Goal: Task Accomplishment & Management: Manage account settings

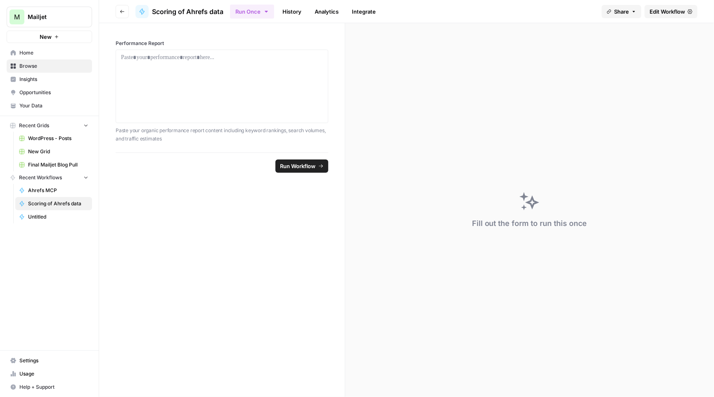
click at [128, 10] on button "Go back" at bounding box center [122, 11] width 13 height 13
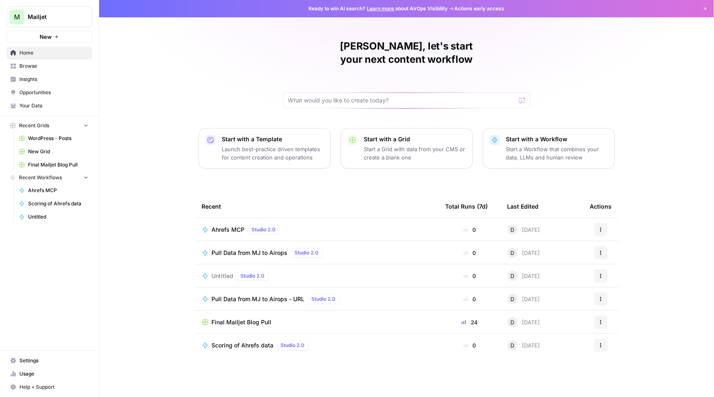
click at [247, 249] on span "Pull Data from MJ to Airops" at bounding box center [250, 253] width 76 height 8
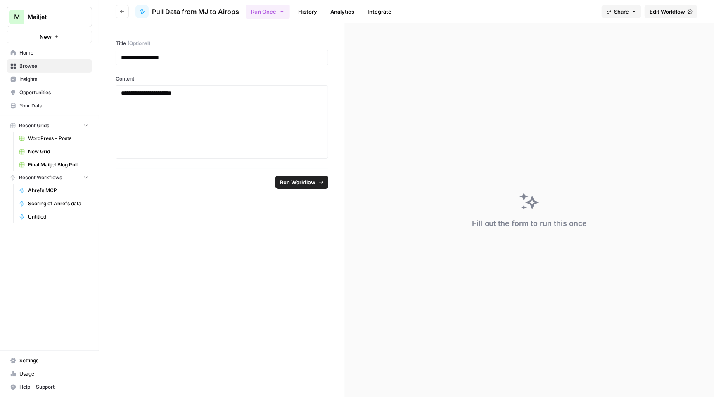
click at [648, 13] on link "Edit Workflow" at bounding box center [671, 11] width 53 height 13
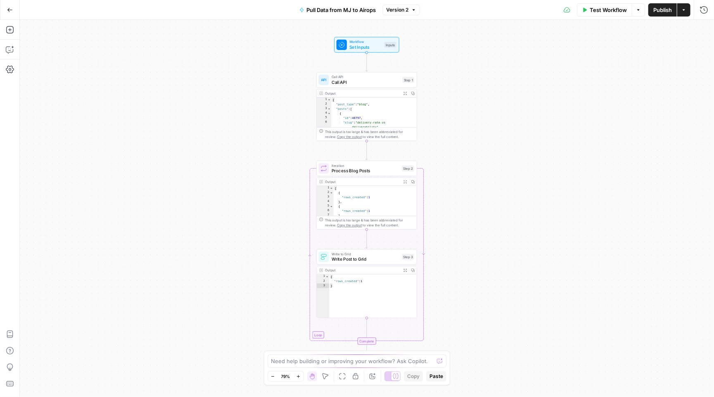
click at [9, 13] on button "Go Back" at bounding box center [9, 9] width 15 height 15
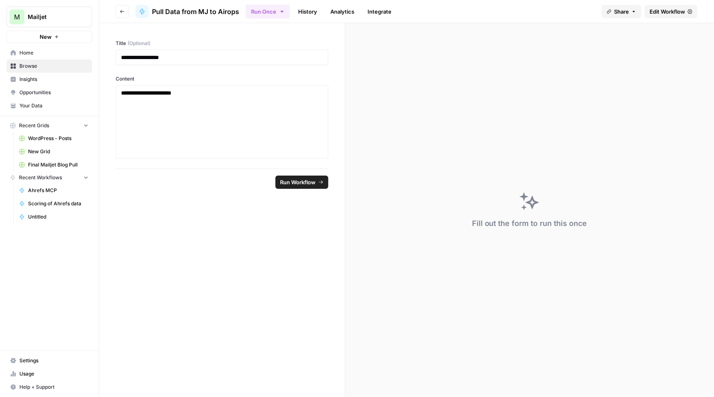
click at [124, 11] on icon "button" at bounding box center [122, 11] width 4 height 3
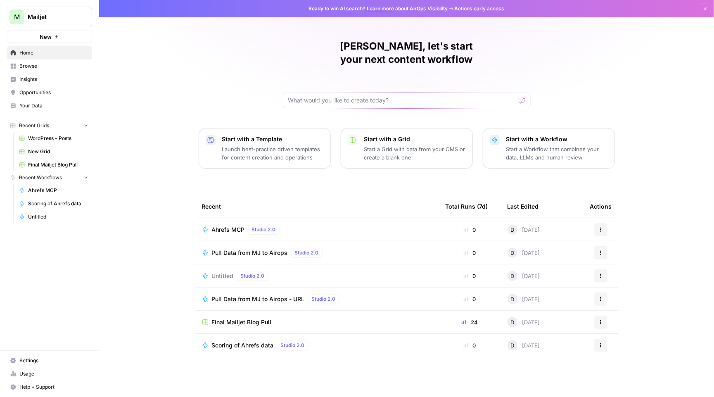
click at [225, 272] on span "Untitled" at bounding box center [223, 276] width 22 height 8
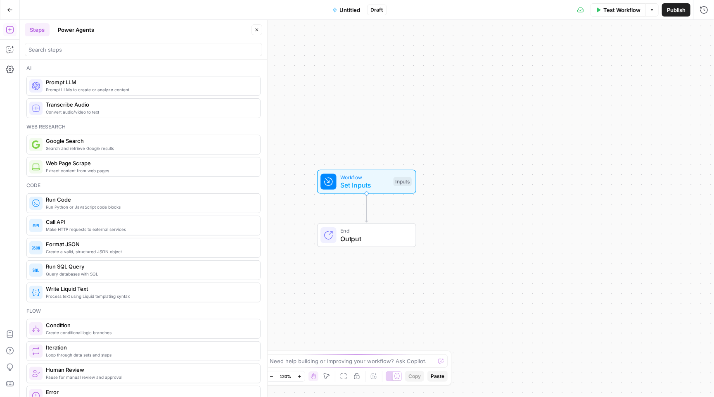
click at [9, 8] on icon "button" at bounding box center [9, 10] width 5 height 4
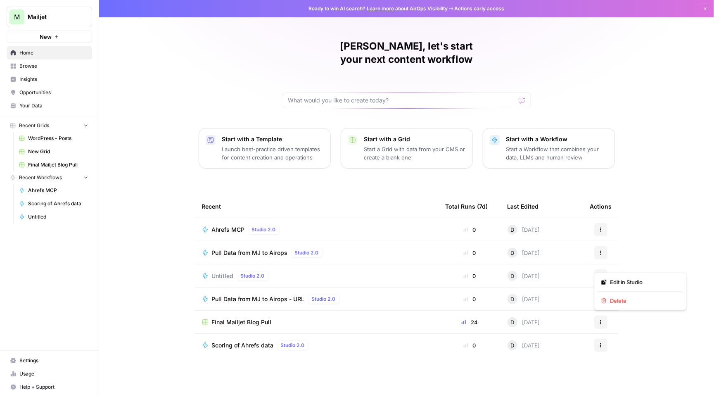
click at [602, 273] on icon "button" at bounding box center [601, 275] width 5 height 5
click at [616, 304] on span "Delete" at bounding box center [643, 301] width 66 height 8
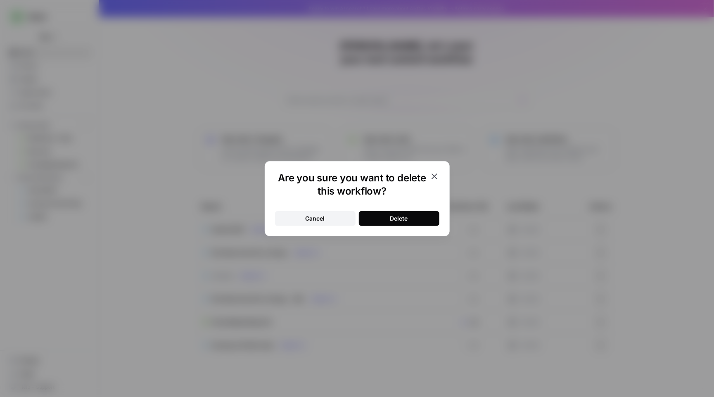
click at [390, 221] on div "Delete" at bounding box center [399, 218] width 18 height 8
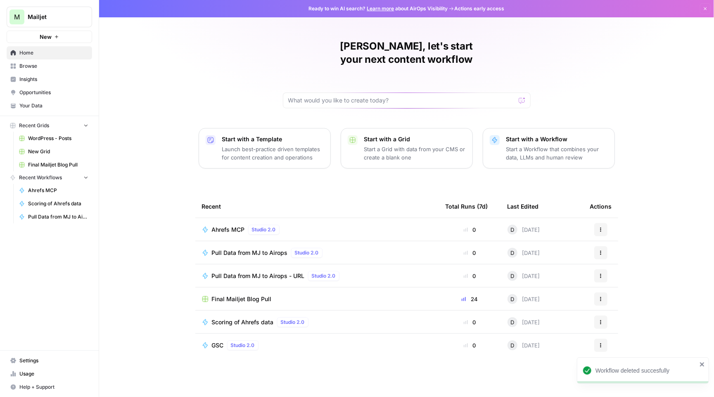
click at [336, 340] on div "GSC Studio 2.0" at bounding box center [317, 345] width 230 height 10
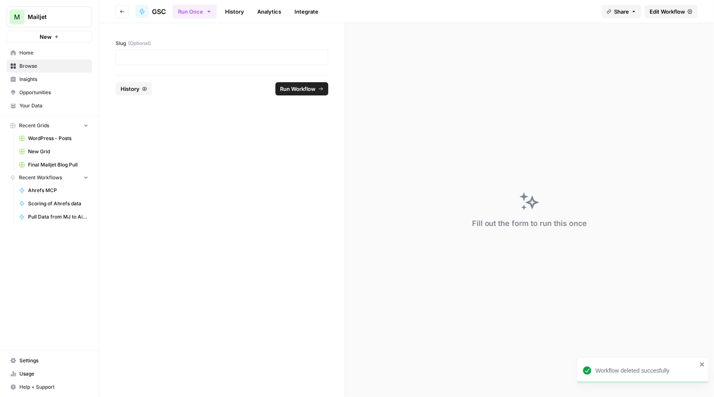
click at [121, 10] on icon "button" at bounding box center [122, 11] width 4 height 3
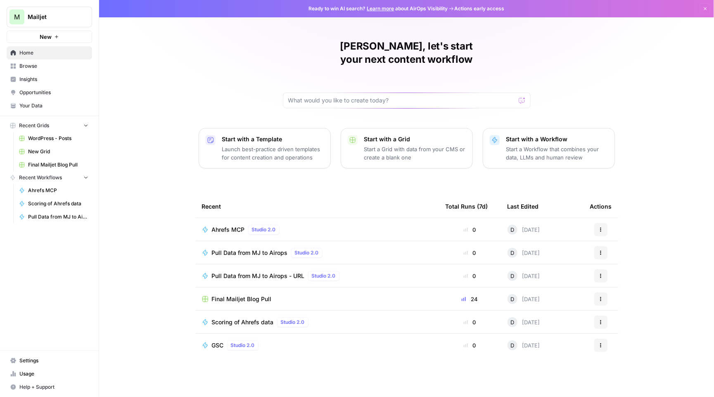
click at [601, 345] on icon "button" at bounding box center [600, 345] width 1 height 1
click at [612, 312] on span "Delete" at bounding box center [643, 313] width 66 height 8
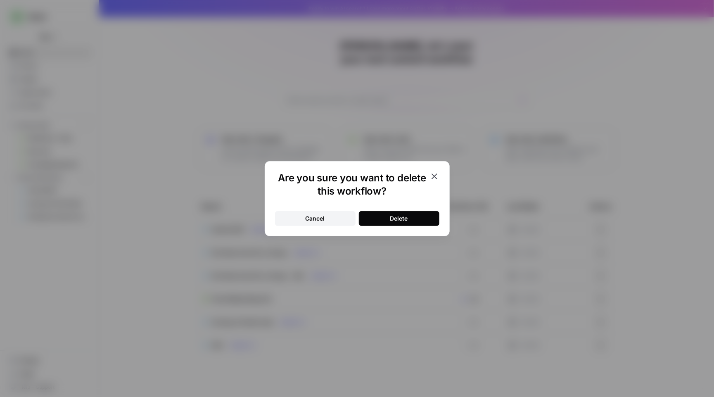
click at [414, 221] on button "Delete" at bounding box center [399, 218] width 81 height 15
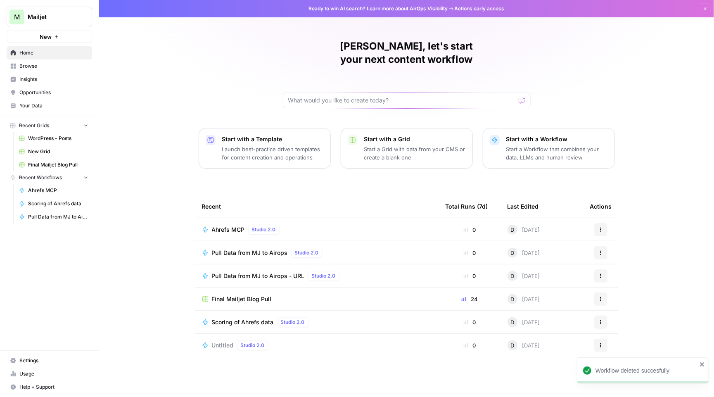
click at [345, 340] on div "Untitled Studio 2.0" at bounding box center [317, 345] width 230 height 10
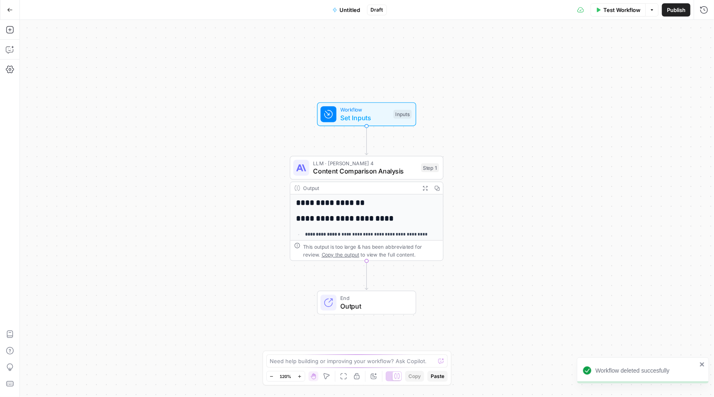
click at [13, 7] on button "Go Back" at bounding box center [9, 9] width 15 height 15
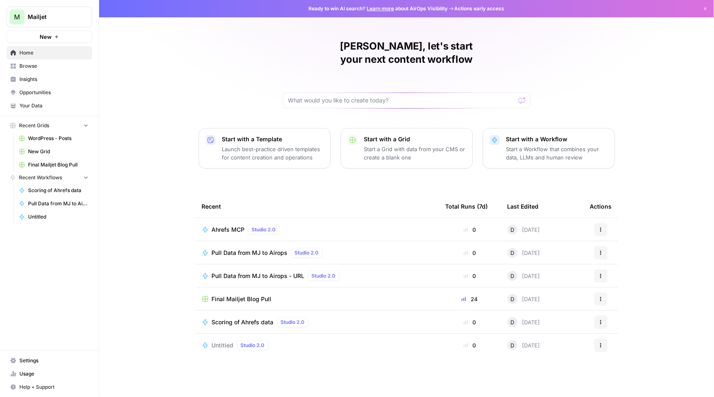
click at [328, 334] on td "Untitled Studio 2.0" at bounding box center [317, 345] width 244 height 23
click at [217, 341] on span "Untitled" at bounding box center [223, 345] width 22 height 8
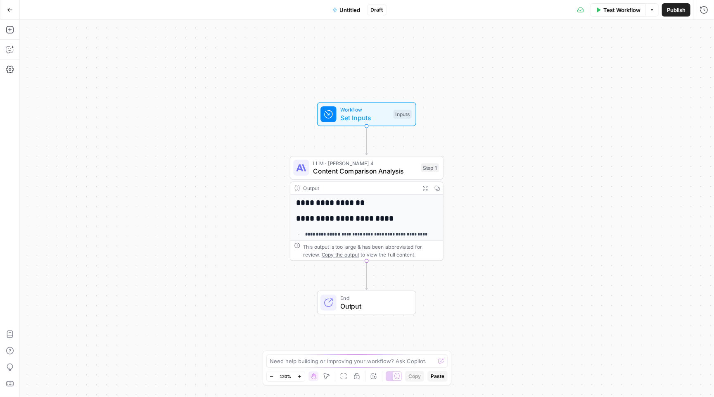
click at [346, 10] on span "Untitled" at bounding box center [350, 10] width 21 height 8
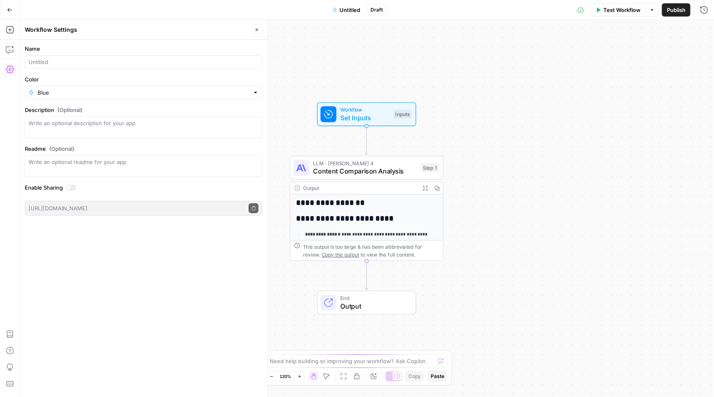
click at [346, 10] on span "Untitled" at bounding box center [350, 10] width 21 height 8
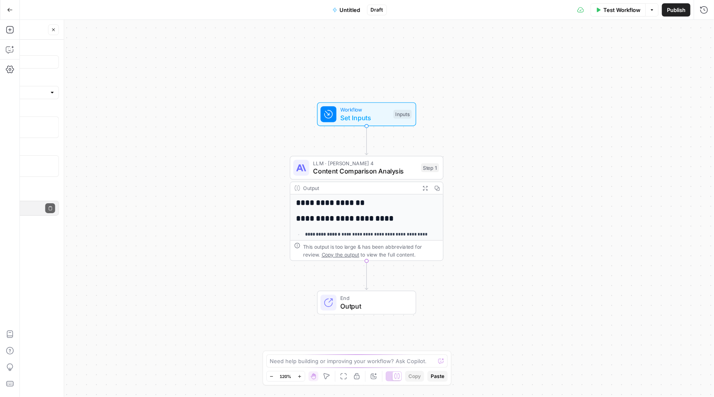
click at [346, 10] on span "Untitled" at bounding box center [350, 10] width 21 height 8
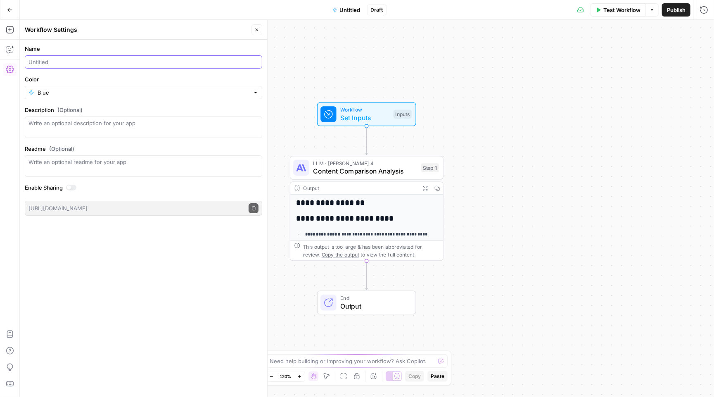
click at [42, 64] on input "Name" at bounding box center [144, 62] width 230 height 8
type input "Compare content"
click at [11, 10] on icon "button" at bounding box center [10, 10] width 6 height 6
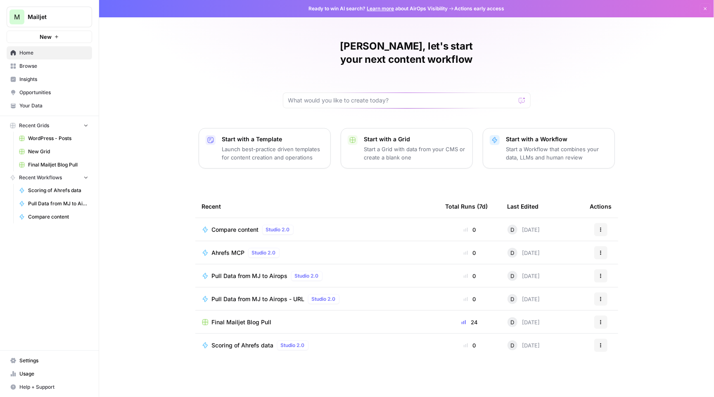
click at [47, 71] on link "Browse" at bounding box center [50, 65] width 86 height 13
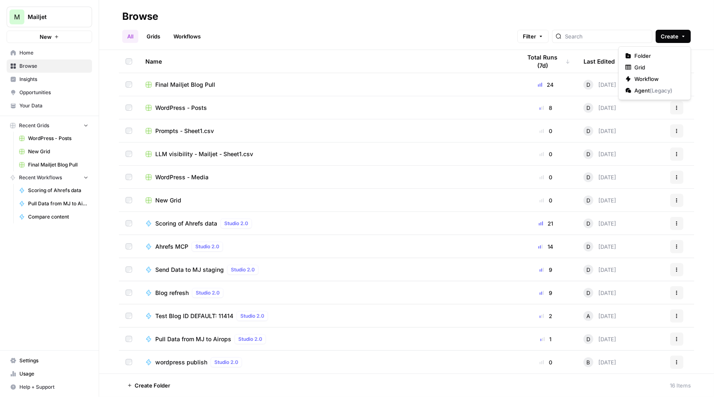
click at [676, 37] on span "Create" at bounding box center [670, 36] width 18 height 8
click at [642, 50] on button "Folder" at bounding box center [654, 56] width 65 height 12
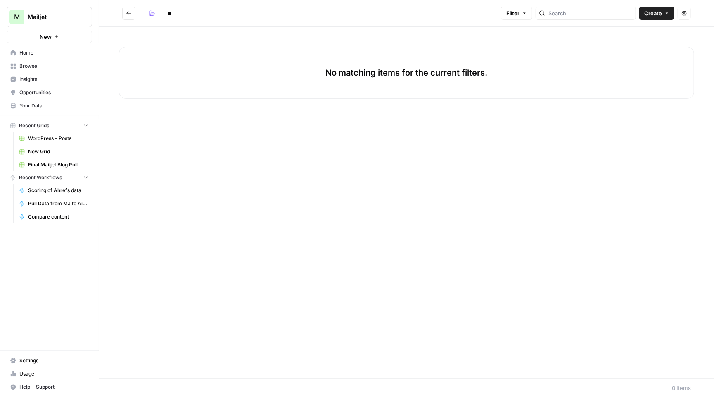
type input "*"
type input "**********"
click at [133, 11] on button "Go back" at bounding box center [128, 13] width 13 height 13
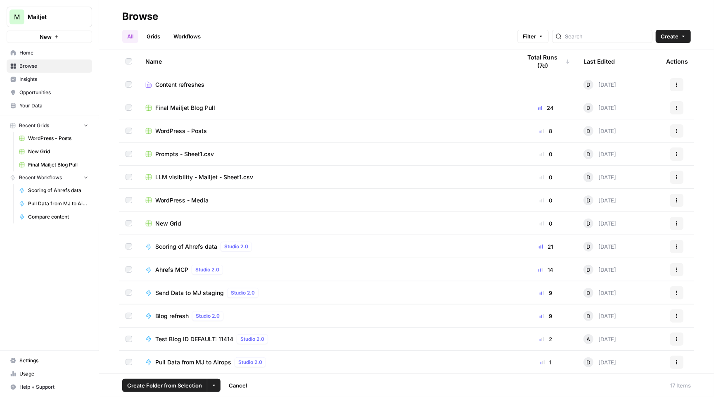
click at [680, 107] on button "Actions" at bounding box center [676, 107] width 13 height 13
click at [633, 157] on span "Move To" at bounding box center [641, 157] width 66 height 8
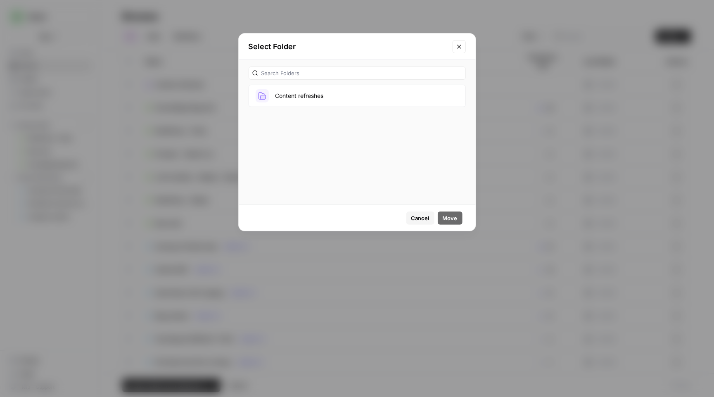
click at [347, 101] on button "Content refreshes" at bounding box center [357, 96] width 217 height 22
click at [447, 219] on span "Move" at bounding box center [450, 218] width 15 height 8
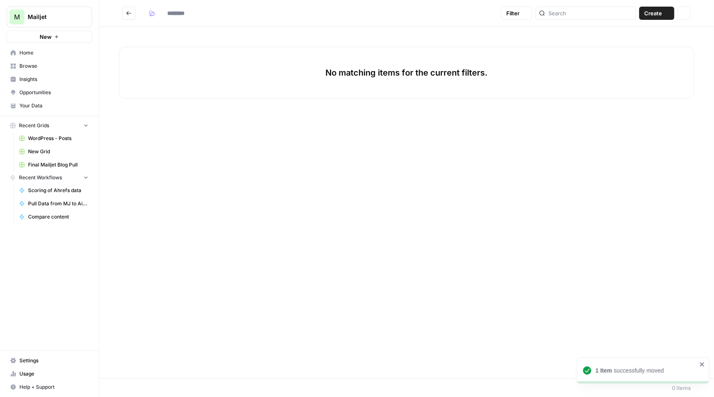
type input "**********"
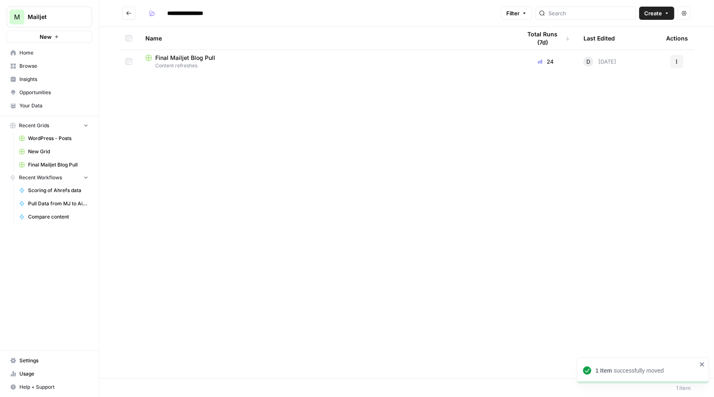
click at [204, 64] on span "Content refreshes" at bounding box center [326, 65] width 363 height 7
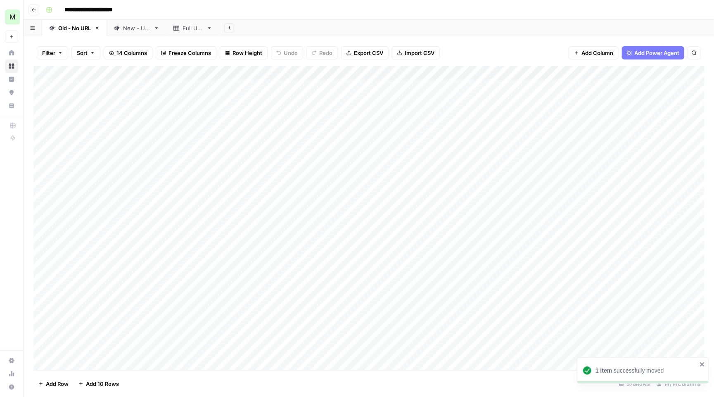
click at [91, 10] on input "**********" at bounding box center [94, 9] width 67 height 13
click at [93, 7] on input "**********" at bounding box center [94, 9] width 67 height 13
type input "**********"
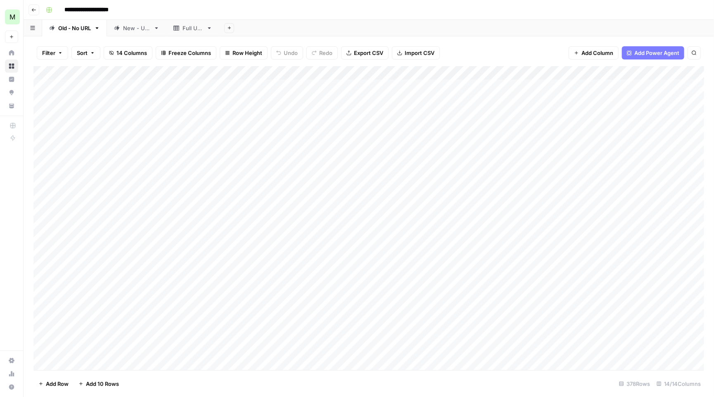
click at [39, 9] on button "Go back" at bounding box center [34, 10] width 11 height 11
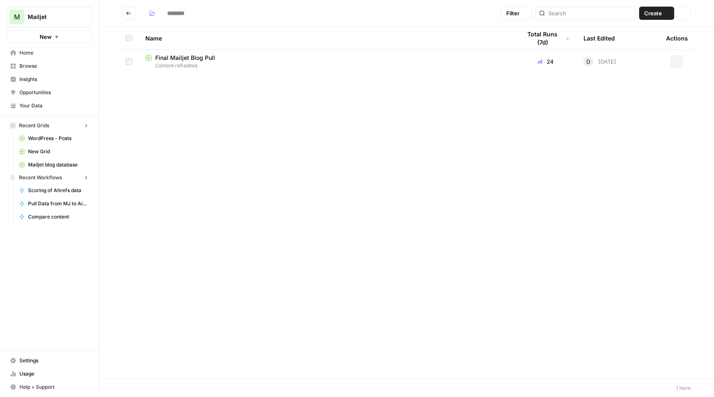
type input "**********"
click at [127, 19] on button "Go back" at bounding box center [128, 13] width 13 height 13
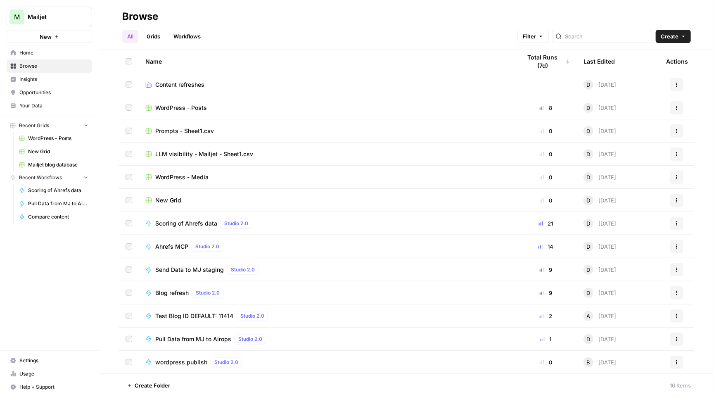
click at [175, 108] on span "WordPress - Posts" at bounding box center [181, 108] width 52 height 8
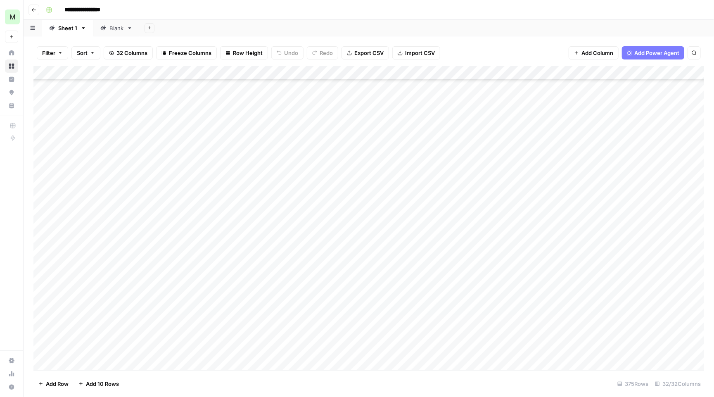
scroll to position [938, 0]
click at [33, 7] on icon "button" at bounding box center [33, 9] width 5 height 5
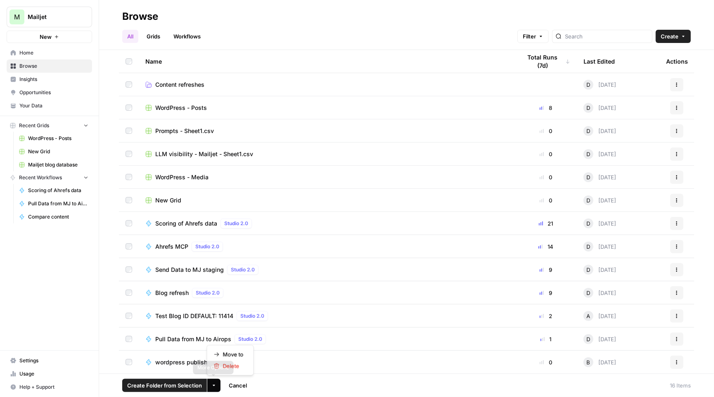
click at [214, 381] on button "More Options" at bounding box center [213, 385] width 13 height 13
click at [225, 366] on span "Delete" at bounding box center [233, 366] width 21 height 8
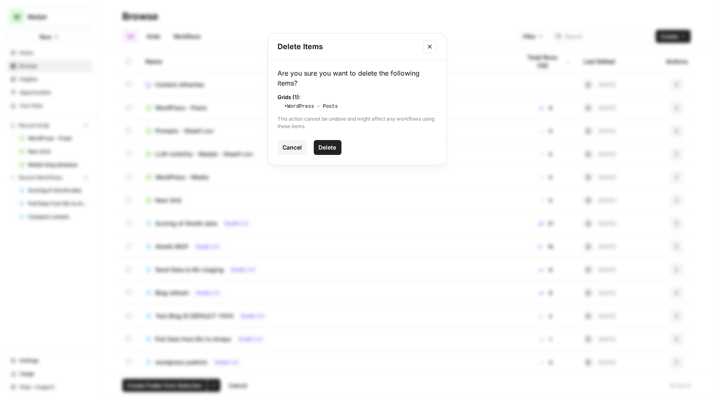
click at [324, 152] on button "Delete" at bounding box center [328, 147] width 28 height 15
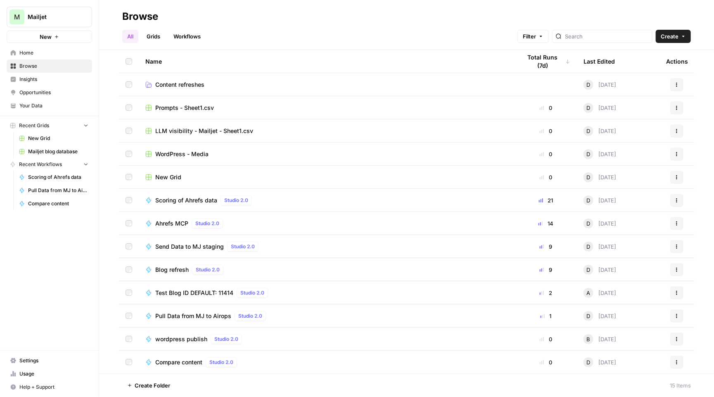
click at [183, 107] on span "Prompts - Sheet1.csv" at bounding box center [184, 108] width 59 height 8
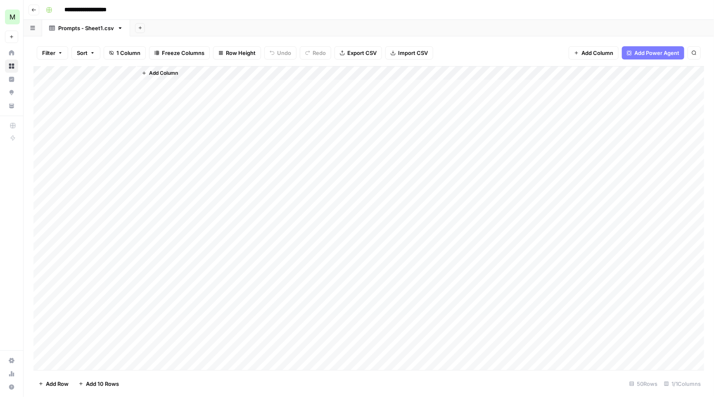
click at [36, 6] on button "Go back" at bounding box center [34, 10] width 11 height 11
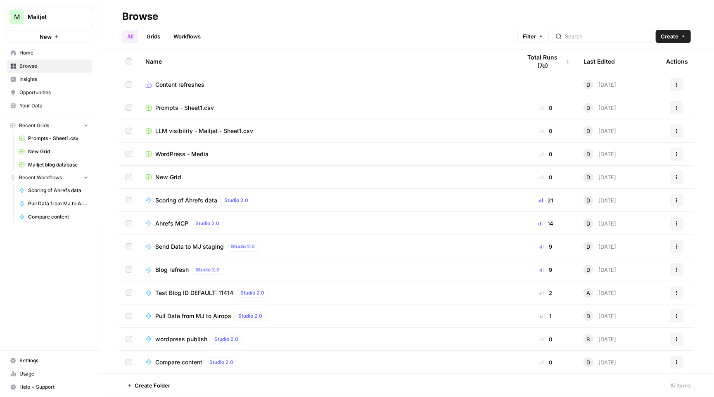
click at [121, 104] on td at bounding box center [129, 107] width 20 height 23
click at [214, 387] on icon "button" at bounding box center [213, 385] width 5 height 5
click at [224, 369] on span "Delete" at bounding box center [233, 366] width 21 height 8
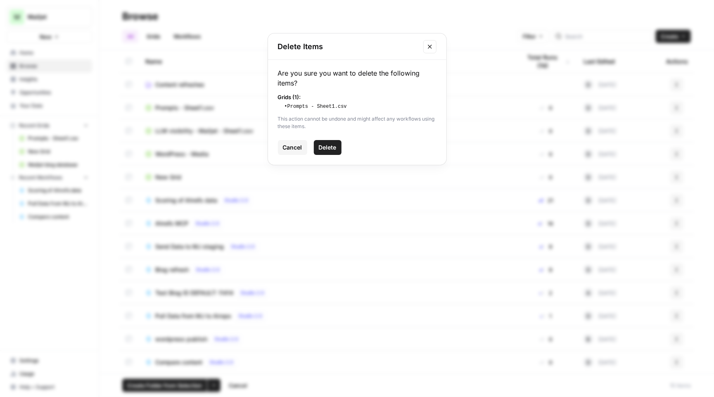
click at [327, 156] on div "Are you sure you want to delete the following items? Grids ( 1 ): • Prompts - S…" at bounding box center [357, 112] width 178 height 105
click at [327, 147] on span "Delete" at bounding box center [328, 147] width 18 height 8
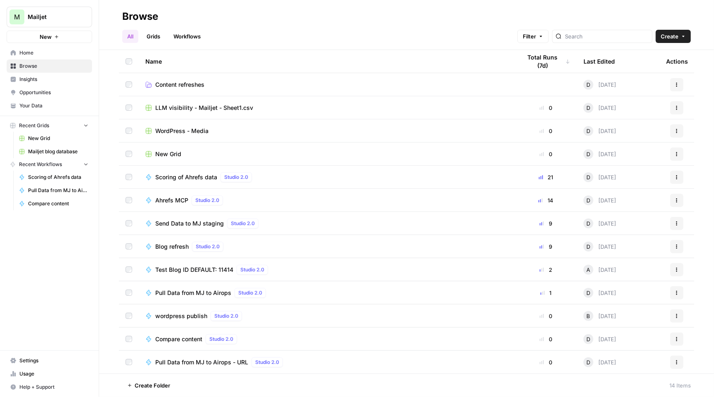
click at [221, 104] on span "LLM visibility - Mailjet - Sheet1.csv" at bounding box center [204, 108] width 98 height 8
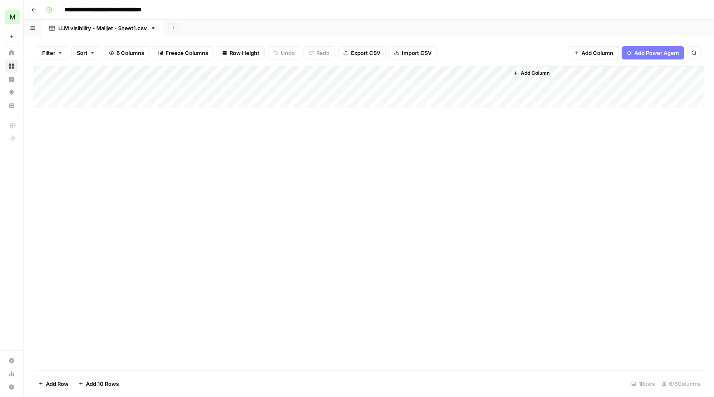
click at [34, 6] on button "Go back" at bounding box center [34, 10] width 11 height 11
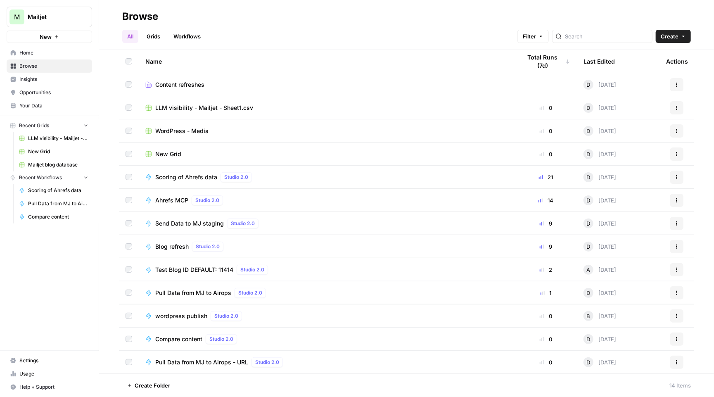
click at [663, 37] on span "Create" at bounding box center [670, 36] width 18 height 8
click at [642, 55] on span "Folder" at bounding box center [658, 56] width 46 height 8
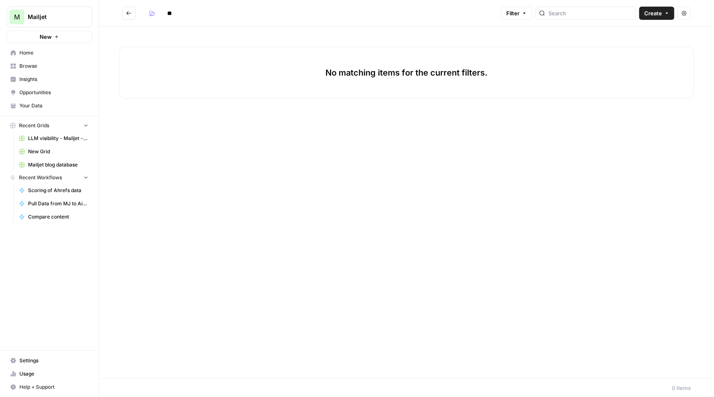
type input "*"
type input "**********"
click at [130, 10] on button "Go back" at bounding box center [128, 13] width 13 height 13
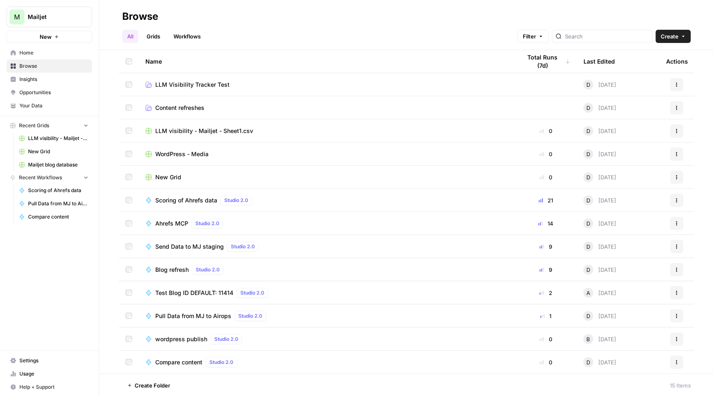
click at [128, 126] on td at bounding box center [129, 130] width 20 height 23
click at [678, 131] on icon "button" at bounding box center [677, 130] width 5 height 5
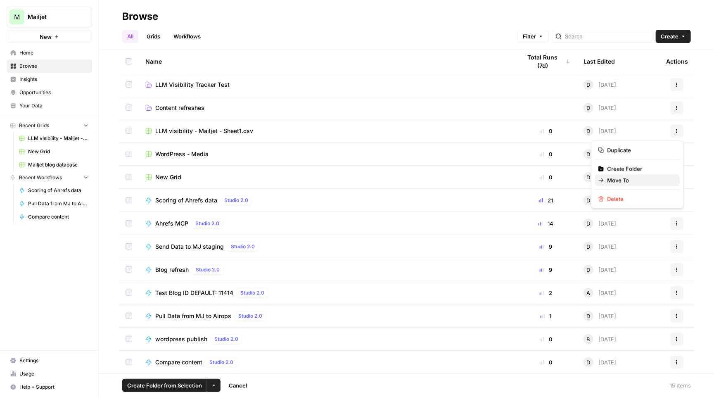
click at [633, 178] on span "Move To" at bounding box center [641, 180] width 66 height 8
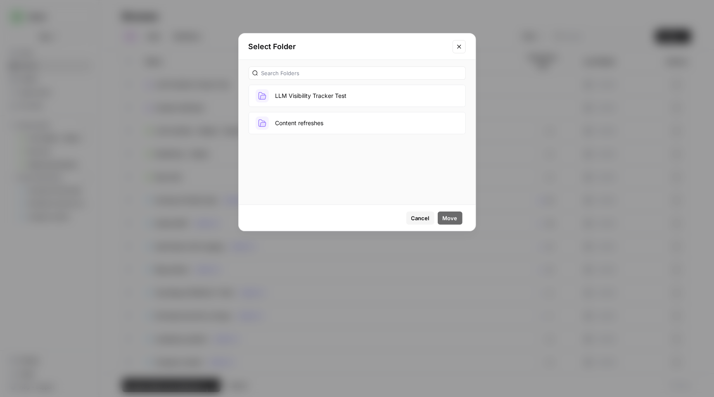
click at [389, 121] on button "Content refreshes" at bounding box center [357, 123] width 217 height 22
click at [450, 219] on span "Move" at bounding box center [450, 218] width 15 height 8
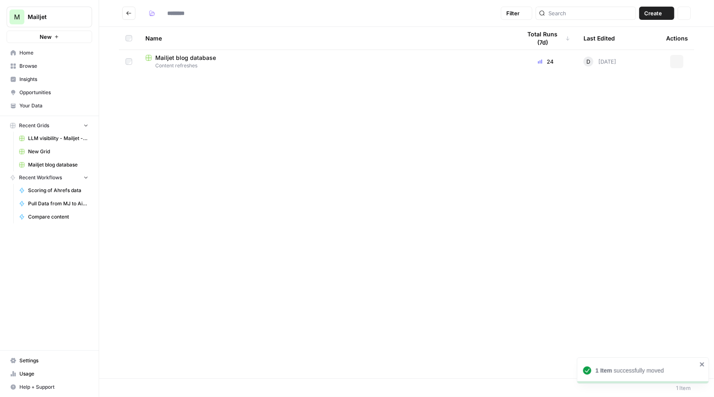
type input "**********"
click at [128, 12] on icon "Go back" at bounding box center [129, 13] width 6 height 6
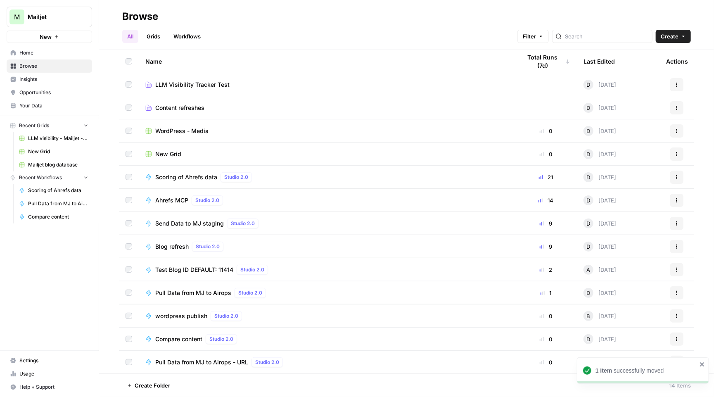
click at [185, 128] on span "WordPress - Media" at bounding box center [181, 131] width 53 height 8
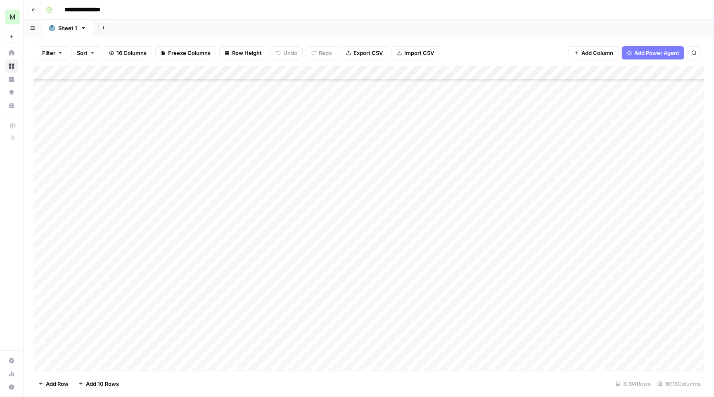
scroll to position [1818, 0]
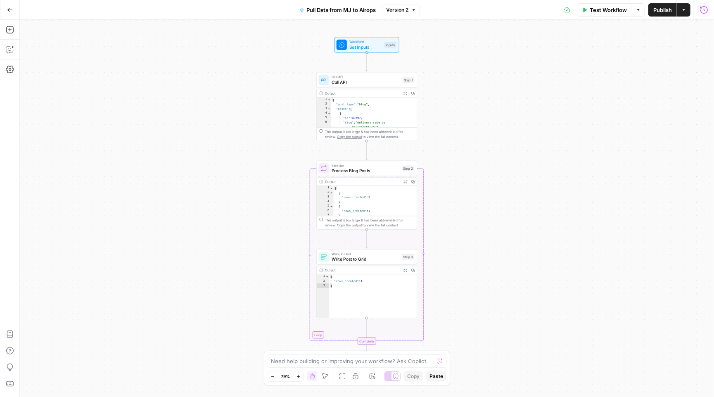
click at [707, 8] on icon "button" at bounding box center [704, 10] width 8 height 8
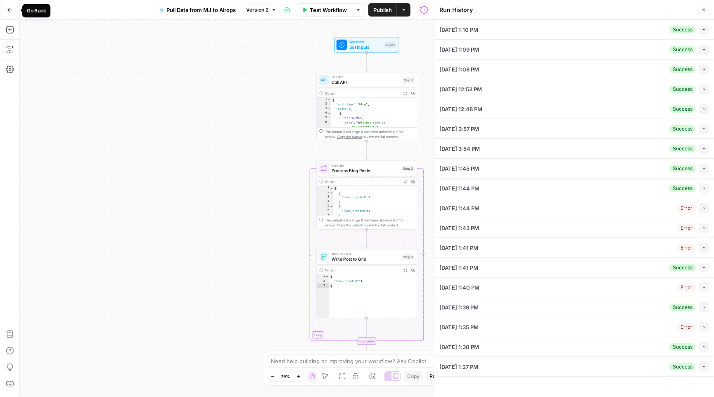
click at [12, 7] on button "Go Back" at bounding box center [9, 9] width 15 height 15
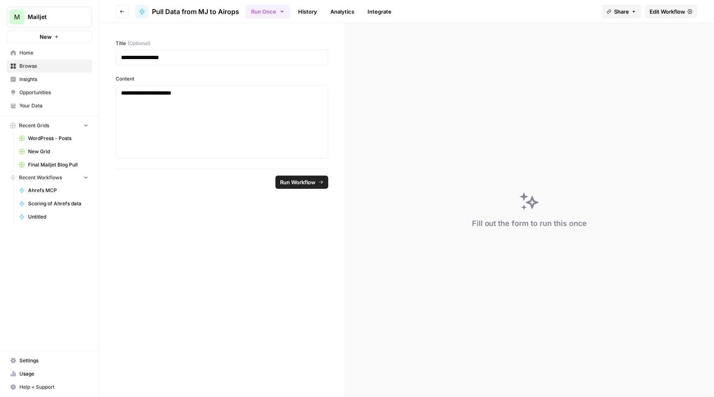
click at [122, 15] on button "Go back" at bounding box center [122, 11] width 13 height 13
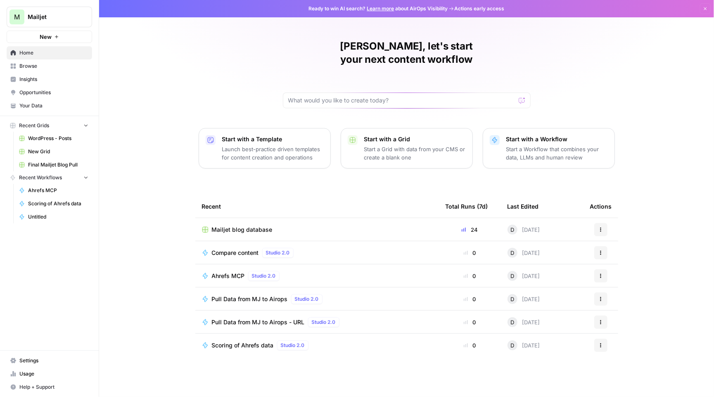
click at [62, 68] on span "Browse" at bounding box center [53, 65] width 69 height 7
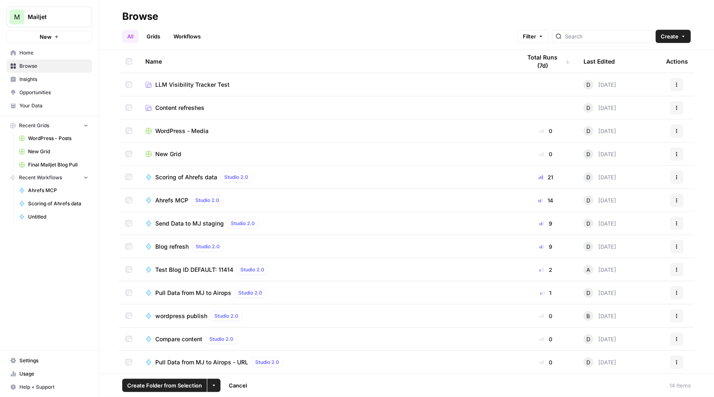
click at [215, 386] on icon "button" at bounding box center [213, 385] width 5 height 5
click at [235, 355] on span "Move to" at bounding box center [233, 354] width 21 height 8
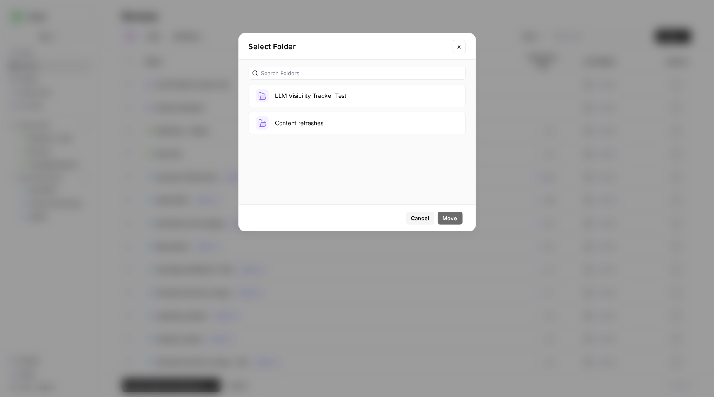
click at [306, 126] on button "Content refreshes" at bounding box center [357, 123] width 217 height 22
click at [448, 218] on span "Move" at bounding box center [450, 218] width 15 height 8
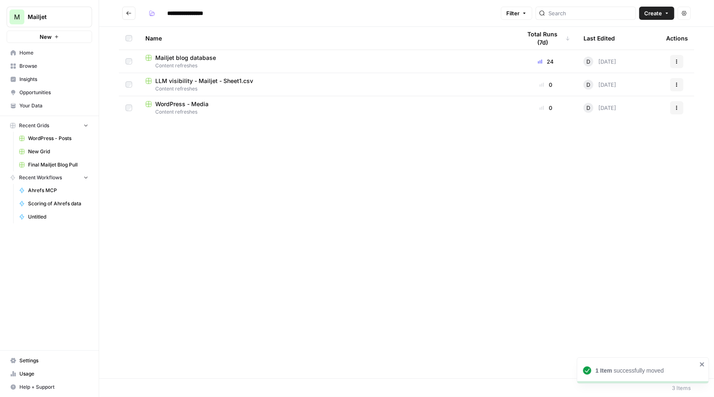
click at [131, 7] on button "Go back" at bounding box center [128, 13] width 13 height 13
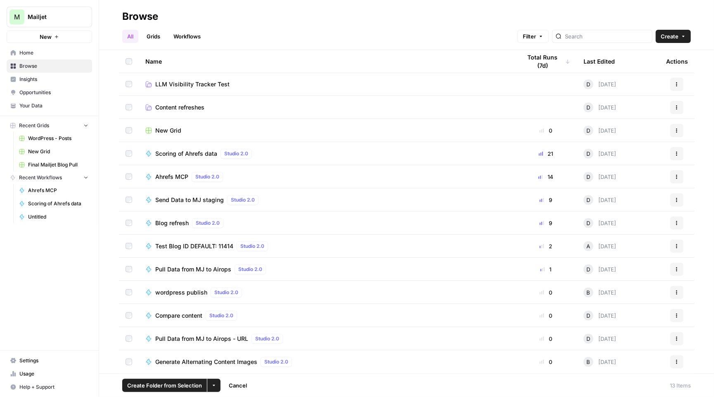
click at [130, 333] on td at bounding box center [129, 338] width 20 height 23
click at [219, 385] on button "More Options" at bounding box center [213, 385] width 13 height 13
click at [234, 356] on span "Move to" at bounding box center [233, 354] width 21 height 8
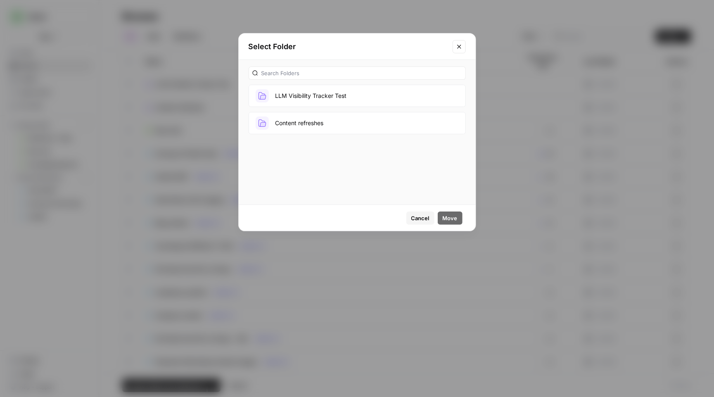
click at [304, 129] on button "Content refreshes" at bounding box center [357, 123] width 217 height 22
click at [452, 217] on span "Move" at bounding box center [450, 218] width 15 height 8
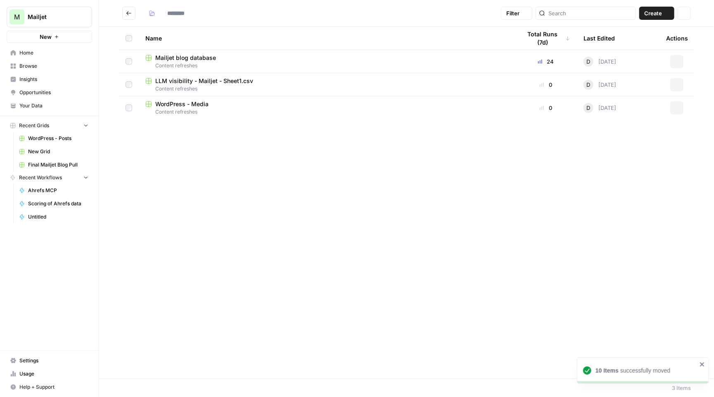
type input "**********"
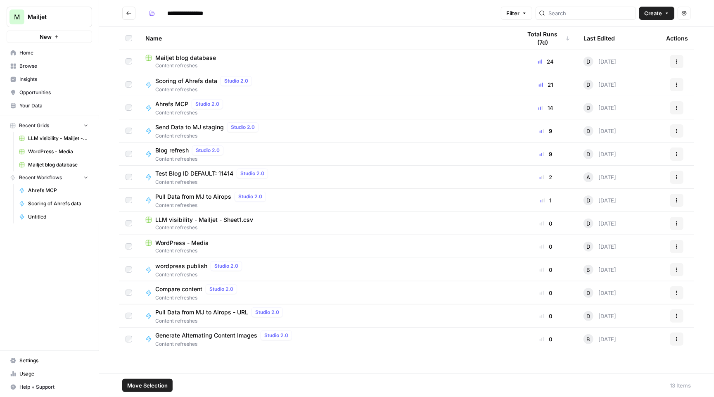
click at [682, 221] on button "Actions" at bounding box center [676, 223] width 13 height 13
click at [630, 293] on span "Delete" at bounding box center [641, 291] width 66 height 8
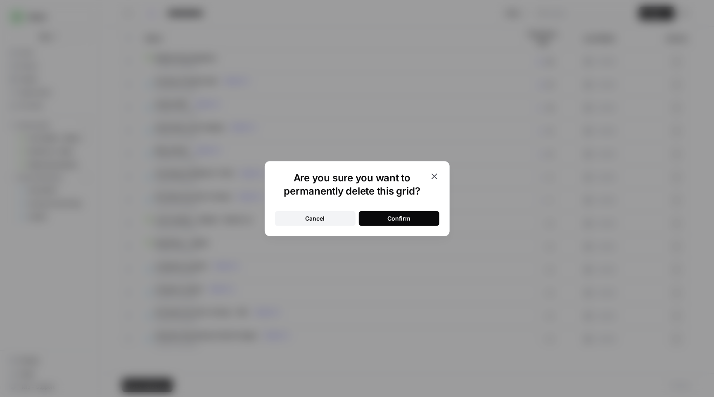
click at [418, 217] on button "Confirm" at bounding box center [399, 218] width 81 height 15
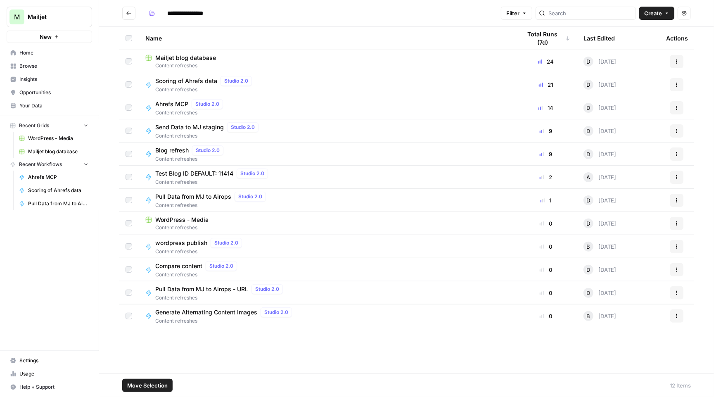
click at [196, 84] on span "Scoring of Ahrefs data" at bounding box center [186, 81] width 62 height 8
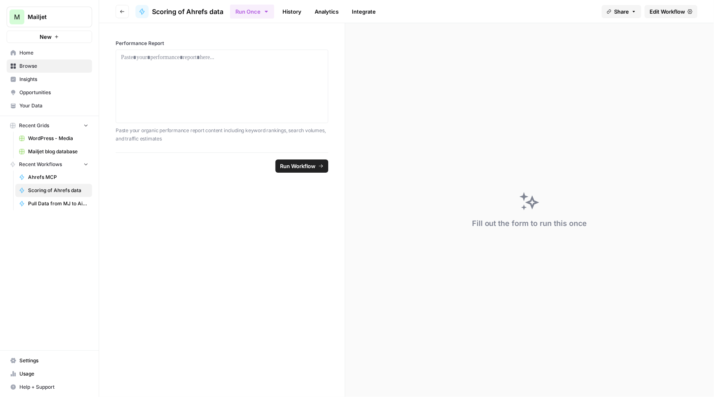
click at [188, 10] on span "Scoring of Ahrefs data" at bounding box center [187, 12] width 71 height 10
click at [668, 10] on span "Edit Workflow" at bounding box center [668, 11] width 36 height 8
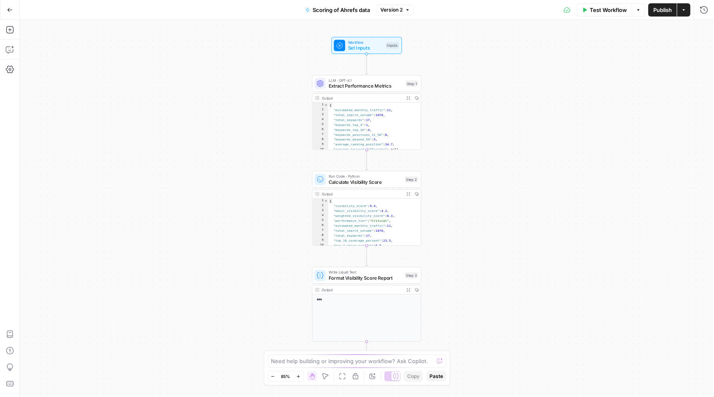
click at [334, 10] on span "Scoring of Ahrefs data" at bounding box center [341, 10] width 57 height 8
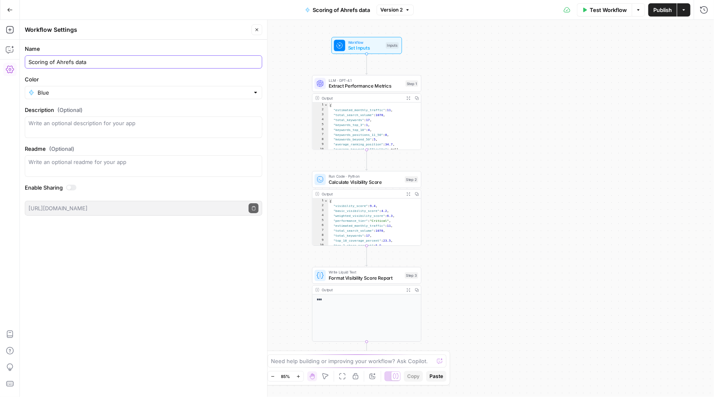
click at [89, 64] on input "Scoring of Ahrefs data" at bounding box center [144, 62] width 230 height 8
type input "Generate a score based on Ahrefs keyword report"
click at [9, 7] on icon "button" at bounding box center [10, 10] width 6 height 6
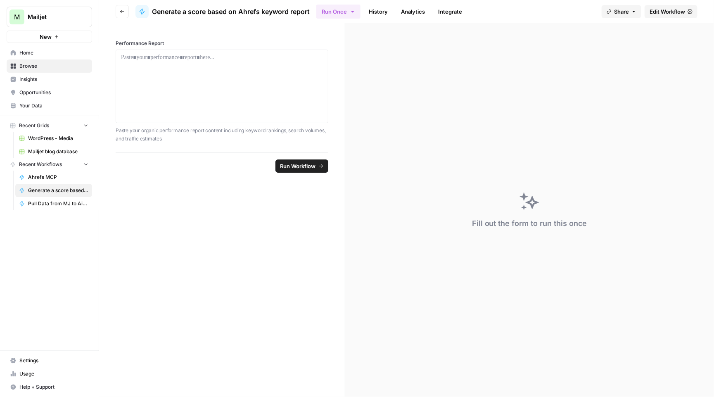
click at [123, 9] on icon "button" at bounding box center [122, 11] width 5 height 5
click at [121, 14] on button "Go back" at bounding box center [122, 11] width 13 height 13
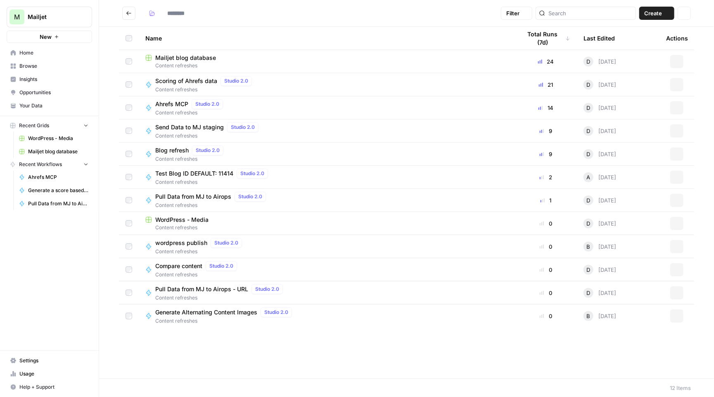
type input "**********"
click at [171, 105] on span "Ahrefs MCP" at bounding box center [171, 104] width 33 height 8
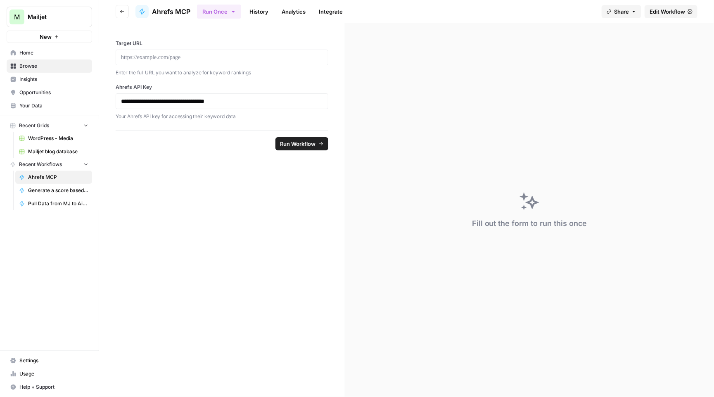
click at [677, 10] on span "Edit Workflow" at bounding box center [668, 11] width 36 height 8
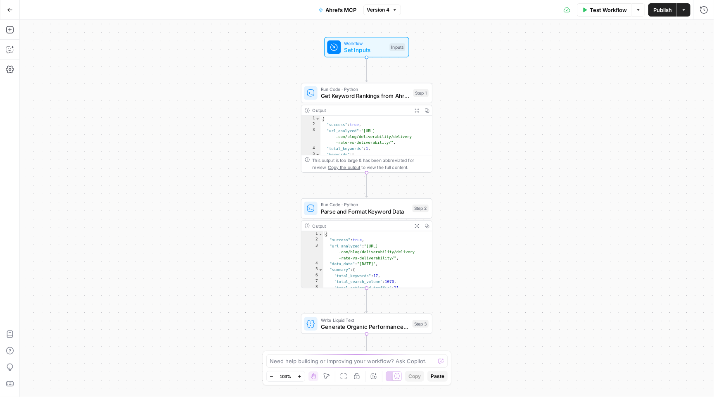
click at [335, 12] on span "Ahrefs MCP" at bounding box center [341, 10] width 31 height 8
click at [344, 12] on span "Ahrefs MCP" at bounding box center [341, 10] width 31 height 8
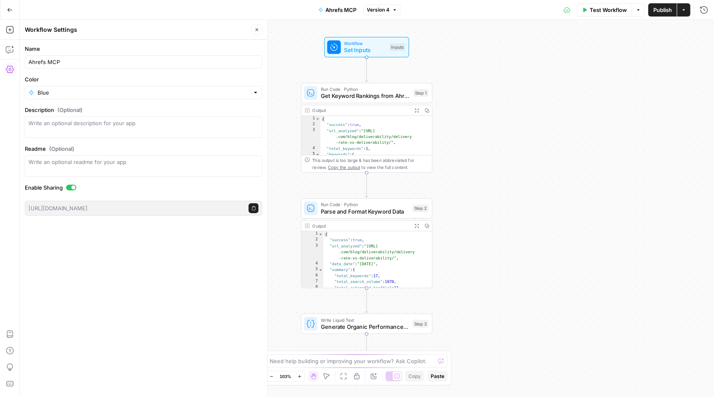
click at [90, 68] on div "Ahrefs MCP" at bounding box center [144, 61] width 238 height 13
click at [84, 62] on input "Ahrefs MCP" at bounding box center [144, 62] width 230 height 8
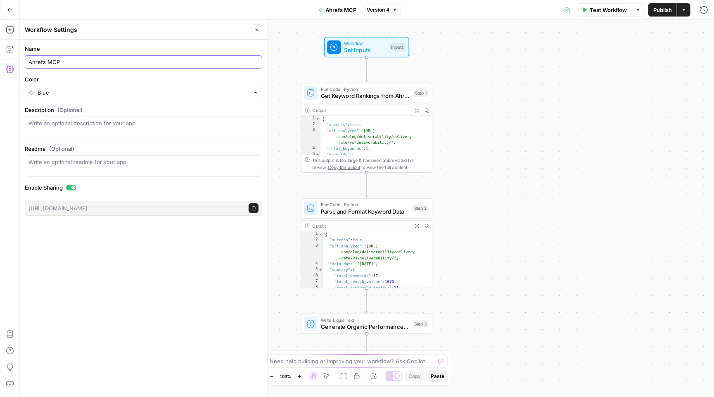
click at [84, 62] on input "Ahrefs MCP" at bounding box center [144, 62] width 230 height 8
type input "Pull keyword data for a URL using Ahrefs MCP"
click at [656, 7] on span "Publish" at bounding box center [662, 10] width 19 height 8
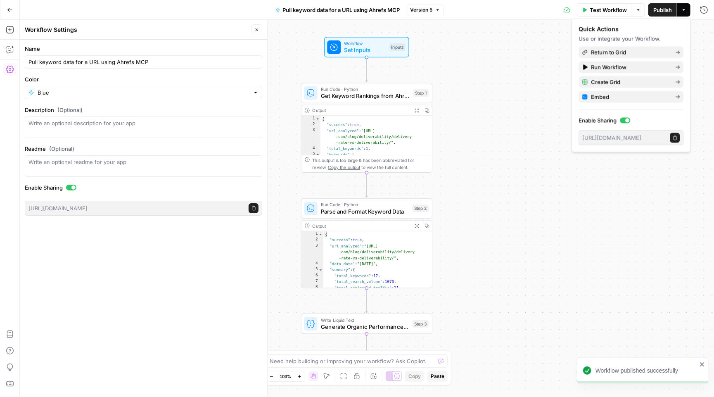
click at [9, 7] on icon "button" at bounding box center [10, 10] width 6 height 6
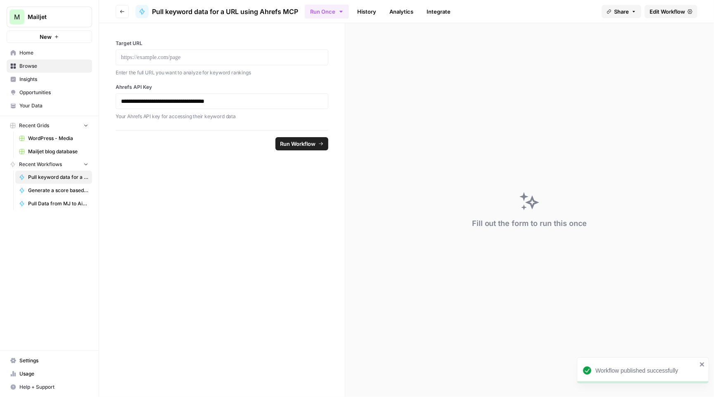
click at [119, 9] on button "Go back" at bounding box center [122, 11] width 13 height 13
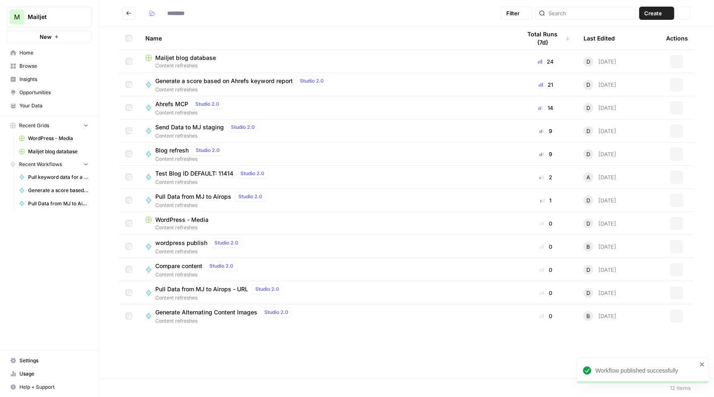
type input "**********"
click at [197, 129] on span "Send Data to MJ staging" at bounding box center [189, 127] width 69 height 8
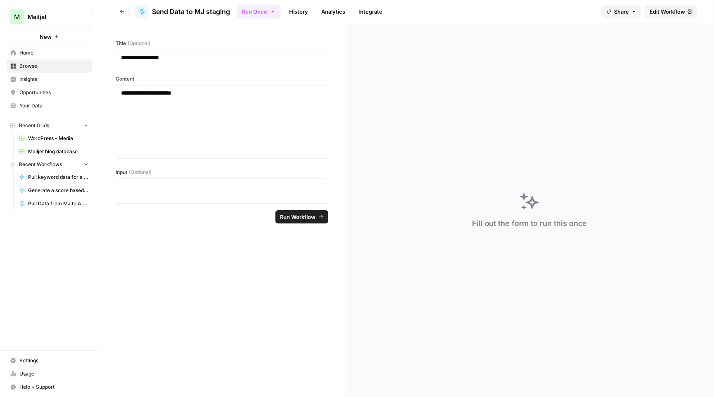
click at [660, 12] on span "Edit Workflow" at bounding box center [668, 11] width 36 height 8
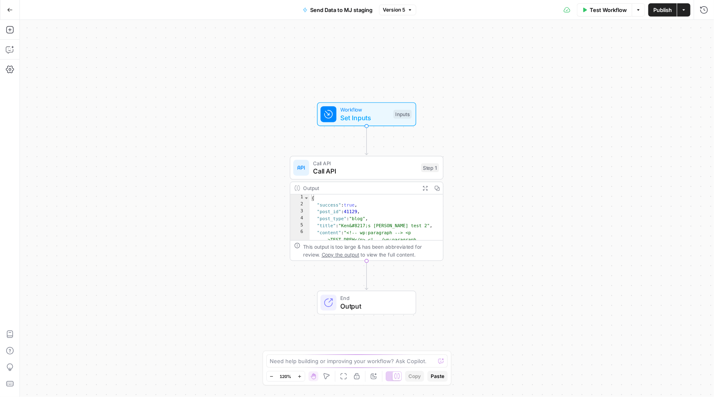
click at [334, 12] on span "Send Data to MJ staging" at bounding box center [341, 10] width 62 height 8
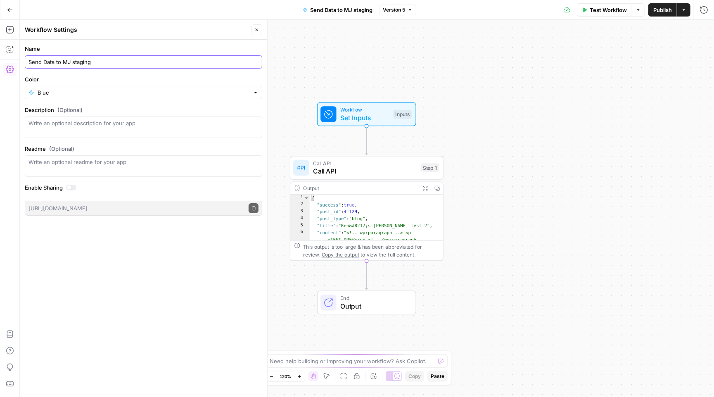
click at [87, 59] on input "Send Data to MJ staging" at bounding box center [144, 62] width 230 height 8
type input "p"
type input "Push blog post based on ID to staging site"
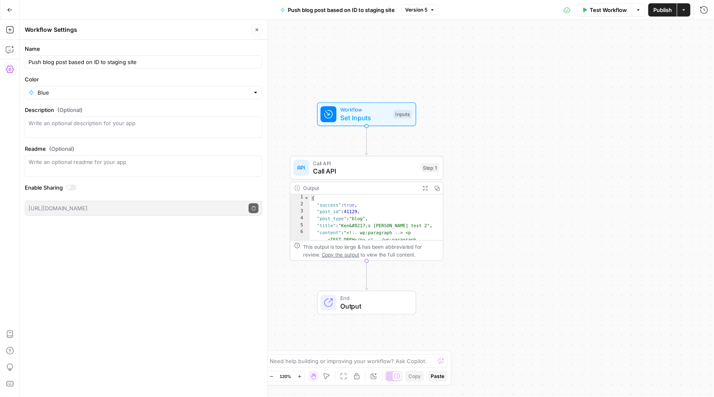
click at [9, 10] on icon "button" at bounding box center [10, 10] width 6 height 6
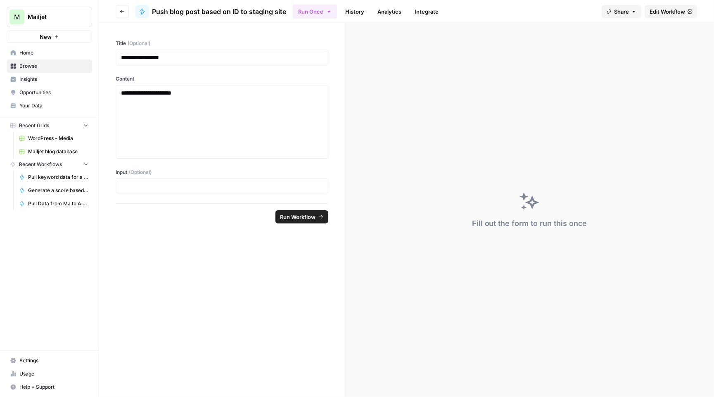
click at [119, 7] on button "Go back" at bounding box center [122, 11] width 13 height 13
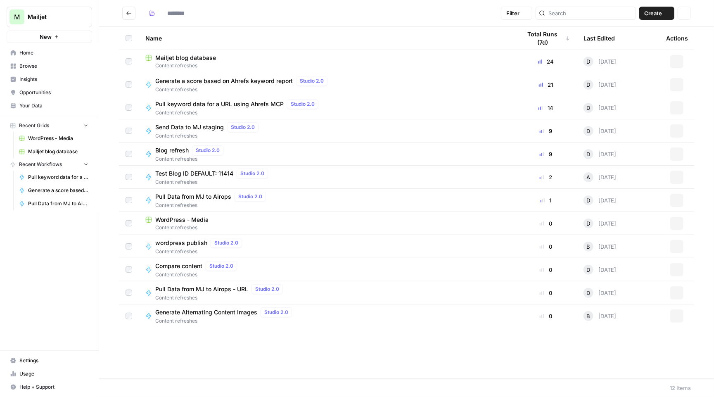
type input "**********"
click at [184, 145] on div "Blog refresh Studio 2.0" at bounding box center [190, 150] width 71 height 10
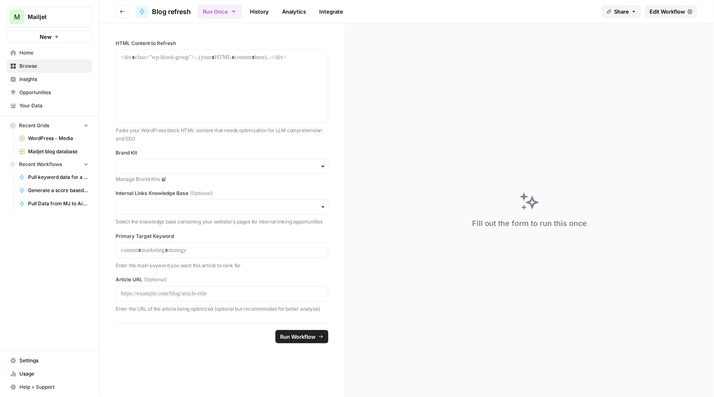
click at [161, 14] on span "Blog refresh" at bounding box center [171, 12] width 39 height 10
click at [654, 6] on link "Edit Workflow" at bounding box center [671, 11] width 53 height 13
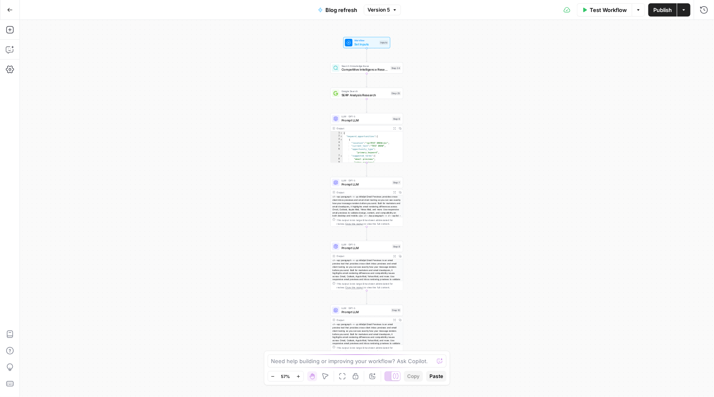
click at [337, 7] on span "Blog refresh" at bounding box center [341, 10] width 32 height 8
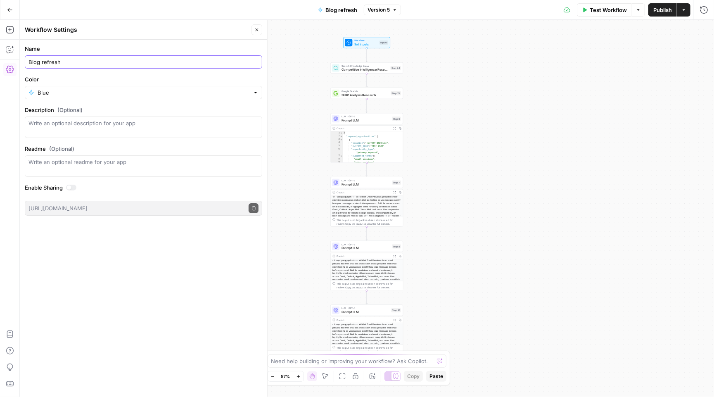
click at [29, 60] on input "Blog refresh" at bounding box center [144, 62] width 230 height 8
type input "Mailjet blog refresh that doesn't change HTML"
click at [10, 11] on icon "button" at bounding box center [10, 10] width 6 height 6
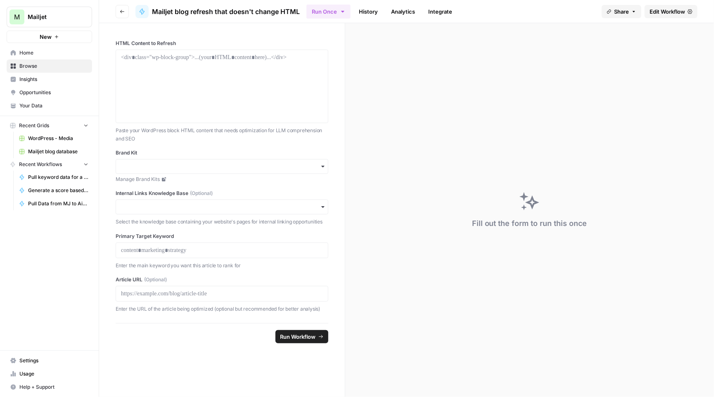
click at [122, 12] on icon "button" at bounding box center [122, 11] width 5 height 5
click at [126, 12] on button "Go back" at bounding box center [122, 11] width 13 height 13
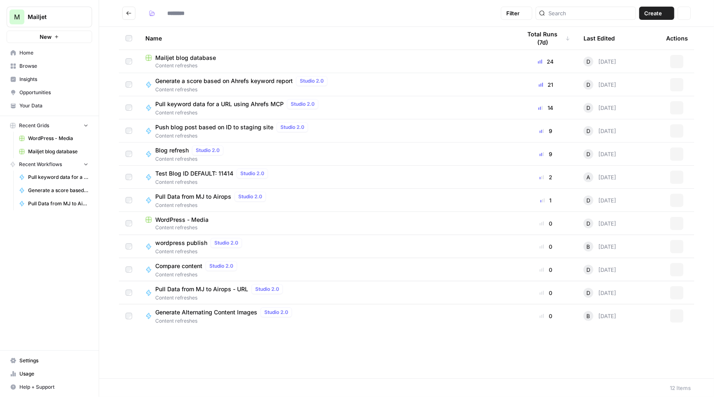
type input "**********"
click at [199, 173] on span "Test Blog ID DEFAULT: 11414" at bounding box center [194, 173] width 78 height 8
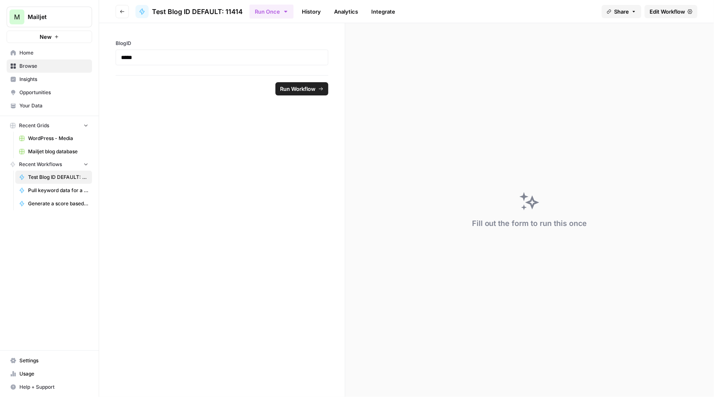
click at [121, 11] on icon "button" at bounding box center [122, 11] width 4 height 3
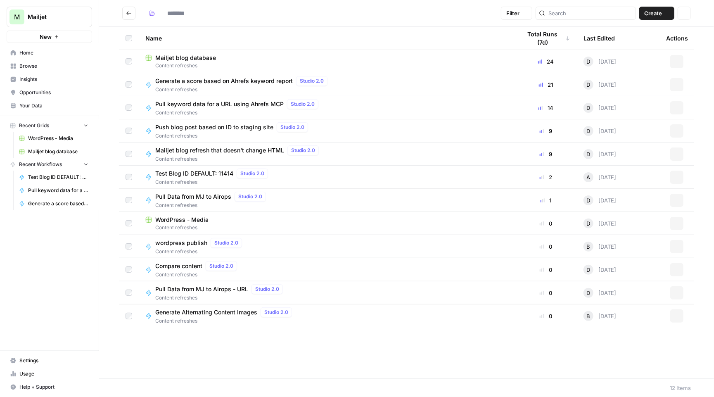
type input "**********"
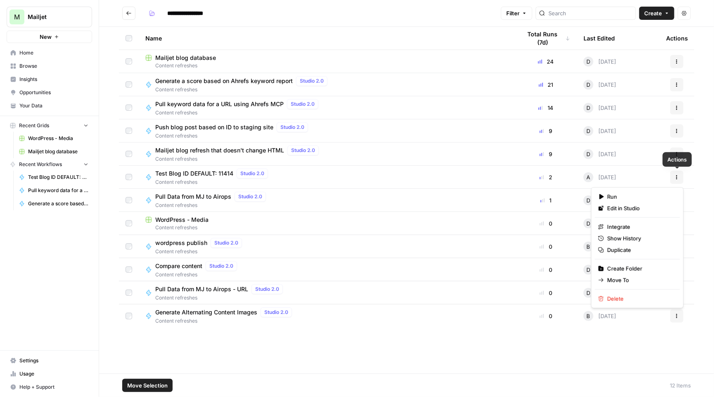
click at [678, 174] on button "Actions" at bounding box center [676, 177] width 13 height 13
click at [615, 298] on span "Delete" at bounding box center [641, 299] width 66 height 8
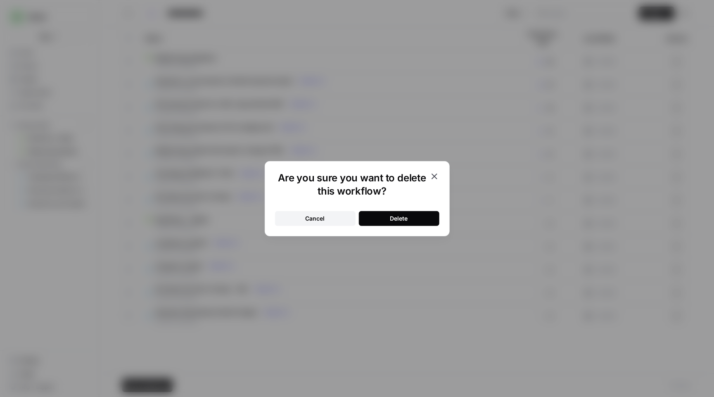
click at [418, 221] on button "Delete" at bounding box center [399, 218] width 81 height 15
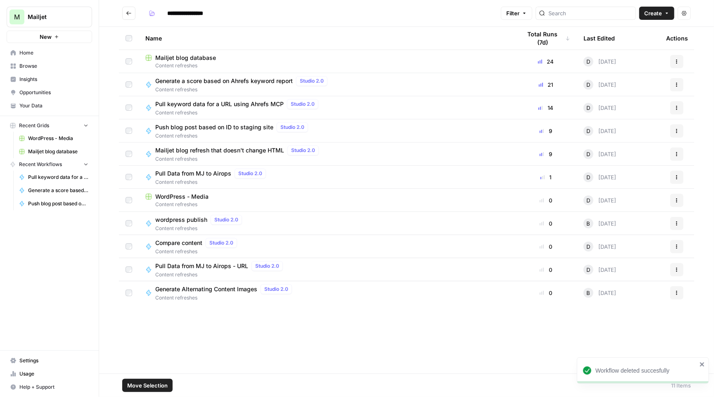
click at [197, 172] on span "Pull Data from MJ to Airops" at bounding box center [193, 173] width 76 height 8
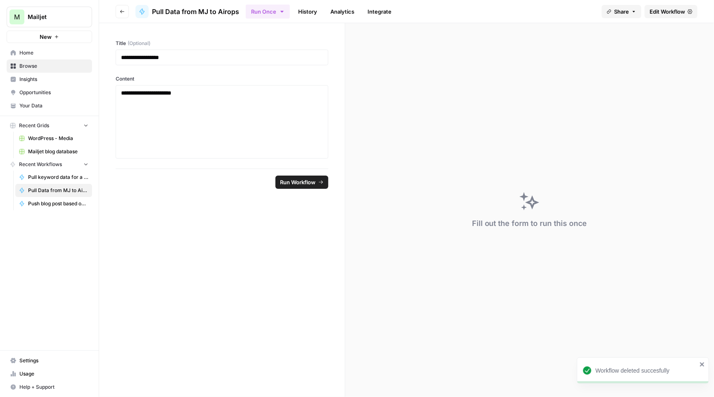
click at [663, 10] on span "Edit Workflow" at bounding box center [668, 11] width 36 height 8
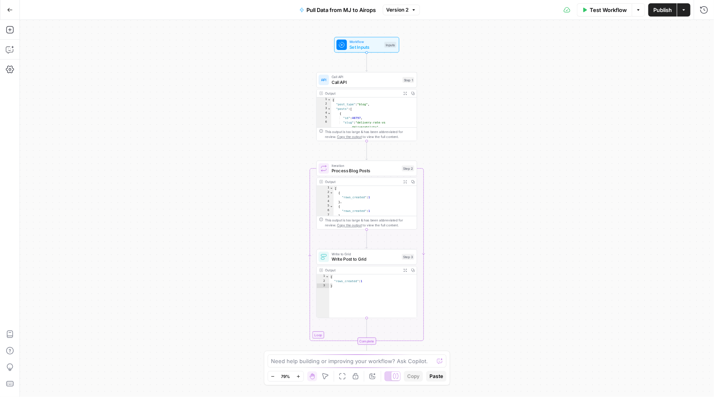
click at [313, 9] on span "Pull Data from MJ to Airops" at bounding box center [341, 10] width 69 height 8
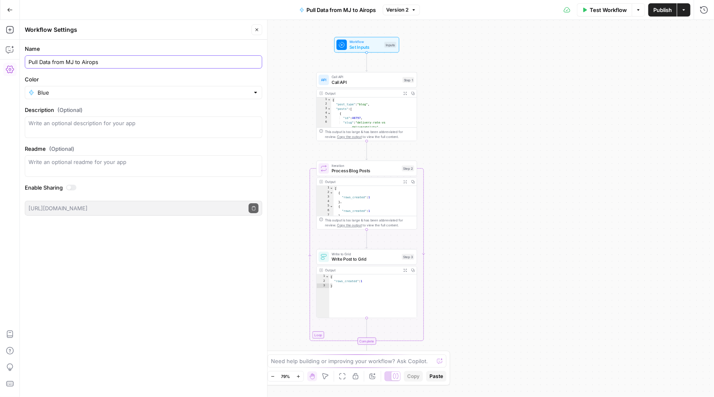
click at [38, 61] on input "Pull Data from MJ to Airops" at bounding box center [144, 62] width 230 height 8
type input "Pull all blog data from MJ to Airops"
click at [13, 10] on button "Go Back" at bounding box center [9, 9] width 15 height 15
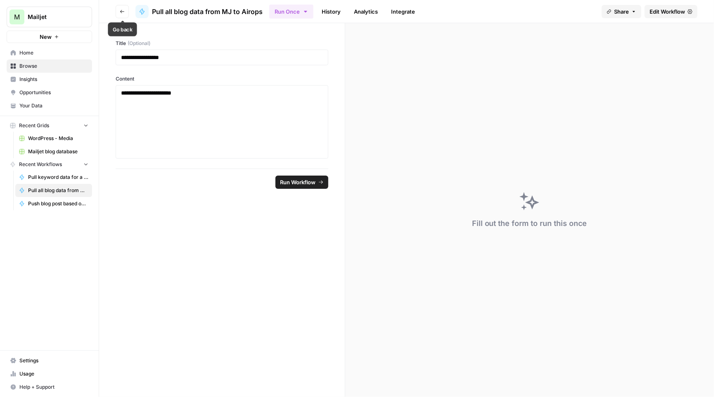
click at [119, 9] on button "Go back" at bounding box center [122, 11] width 13 height 13
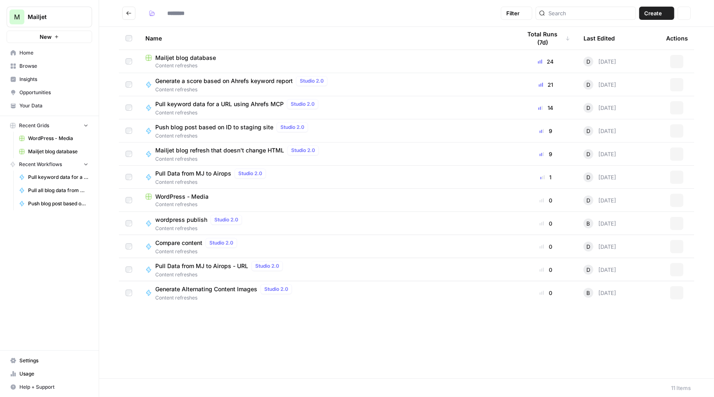
type input "**********"
click at [206, 175] on span "Pull all blog data from MJ to Airops" at bounding box center [204, 173] width 98 height 8
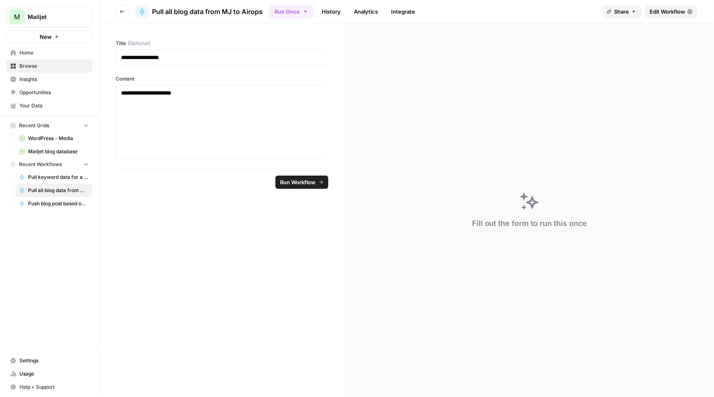
click at [672, 7] on span "Edit Workflow" at bounding box center [668, 11] width 36 height 8
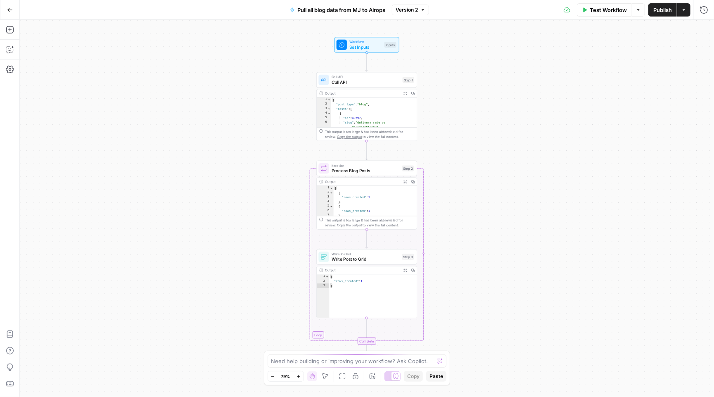
click at [379, 3] on button "Pull all blog data from MJ to Airops" at bounding box center [337, 9] width 105 height 13
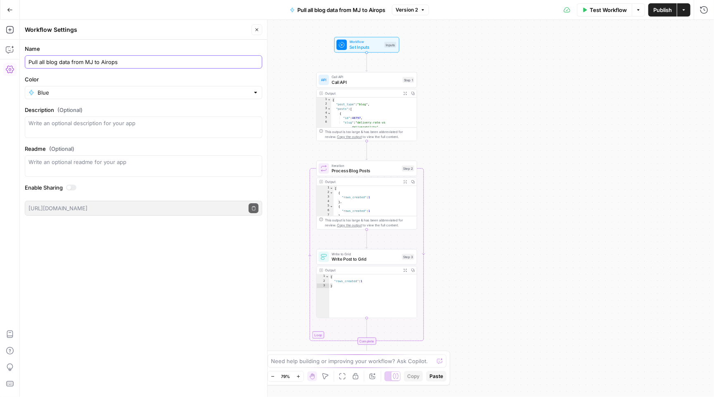
click at [135, 62] on input "Pull all blog data from MJ to Airops" at bounding box center [144, 62] width 230 height 8
type input "Pull all blog data from MJ to Airops + populate grid"
click at [666, 9] on span "Publish" at bounding box center [662, 10] width 19 height 8
click at [9, 10] on icon "button" at bounding box center [10, 10] width 6 height 6
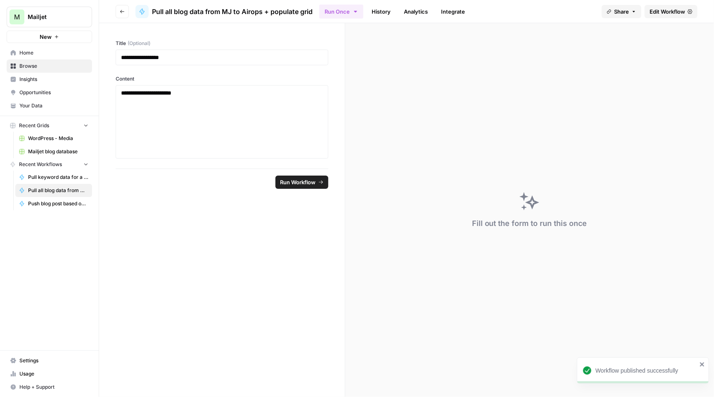
click at [123, 10] on icon "button" at bounding box center [122, 11] width 5 height 5
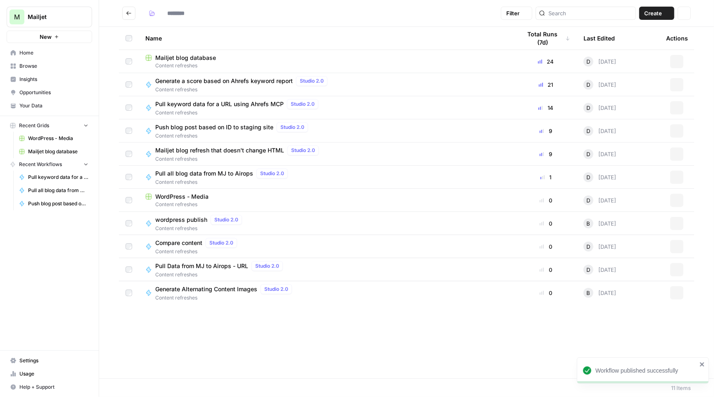
type input "**********"
click at [674, 271] on button "Actions" at bounding box center [676, 269] width 13 height 13
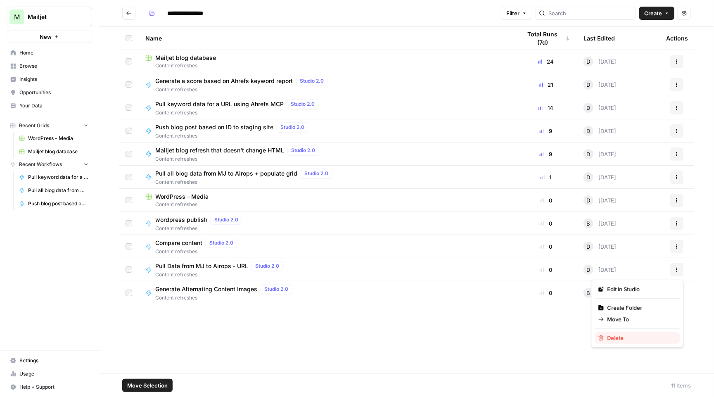
click at [615, 337] on span "Delete" at bounding box center [641, 338] width 66 height 8
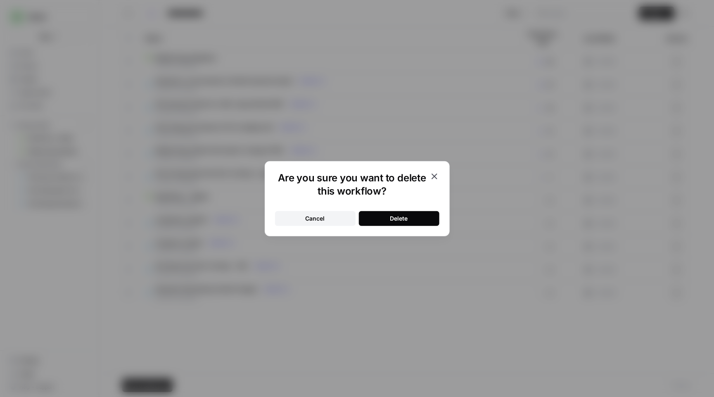
click at [416, 216] on button "Delete" at bounding box center [399, 218] width 81 height 15
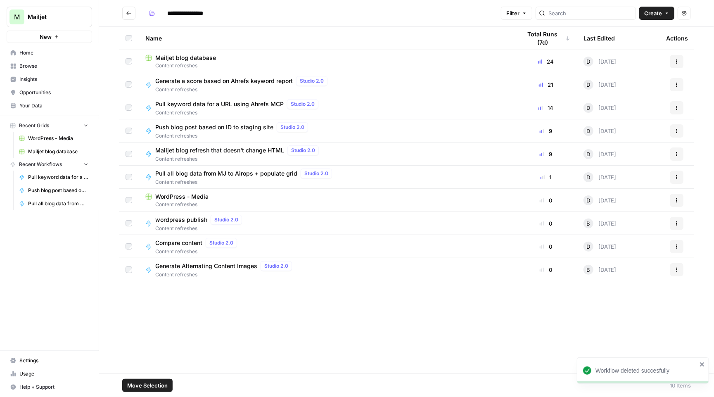
click at [180, 197] on span "WordPress - Media" at bounding box center [181, 196] width 53 height 8
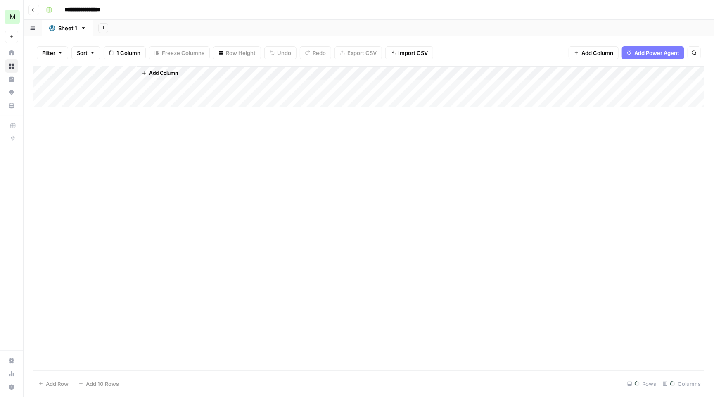
click at [90, 12] on input "**********" at bounding box center [91, 9] width 61 height 13
type input "**********"
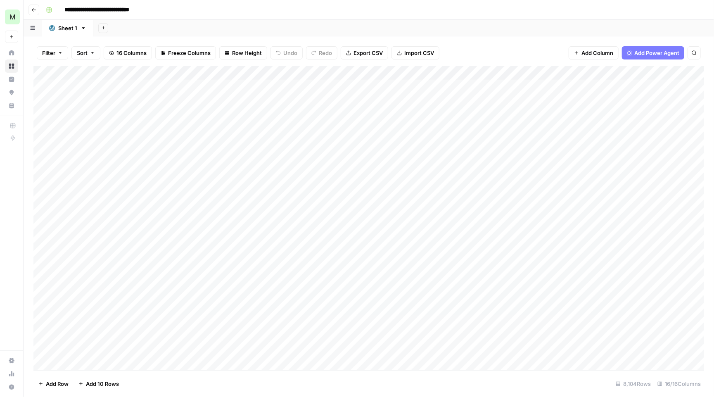
click at [37, 5] on button "Go back" at bounding box center [34, 10] width 11 height 11
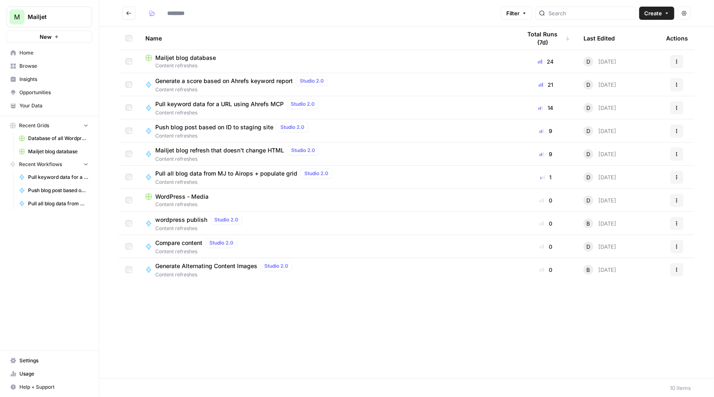
type input "**********"
click at [171, 222] on span "wordpress publish" at bounding box center [181, 220] width 52 height 8
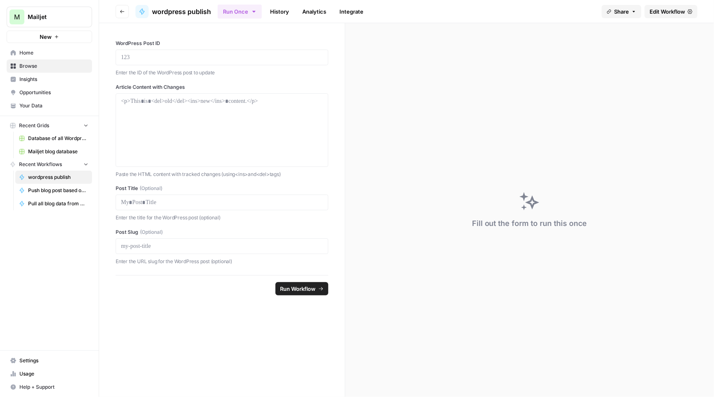
click at [663, 10] on span "Edit Workflow" at bounding box center [668, 11] width 36 height 8
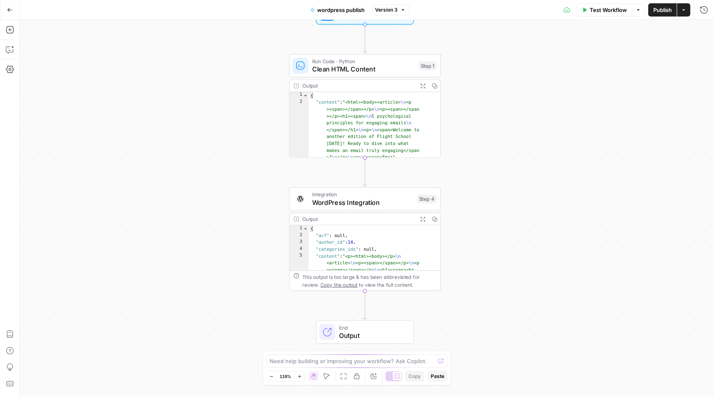
drag, startPoint x: 207, startPoint y: 180, endPoint x: 205, endPoint y: 144, distance: 36.0
click at [205, 144] on div "Workflow Set Inputs Inputs Run Code · Python Clean HTML Content Step 1 Output E…" at bounding box center [367, 208] width 694 height 377
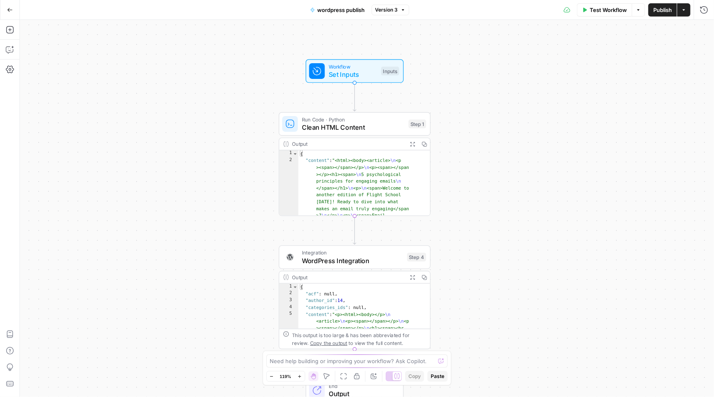
drag, startPoint x: 259, startPoint y: 126, endPoint x: 247, endPoint y: 187, distance: 62.2
click at [247, 187] on div "Workflow Set Inputs Inputs Run Code · Python Clean HTML Content Step 1 Output E…" at bounding box center [367, 208] width 694 height 377
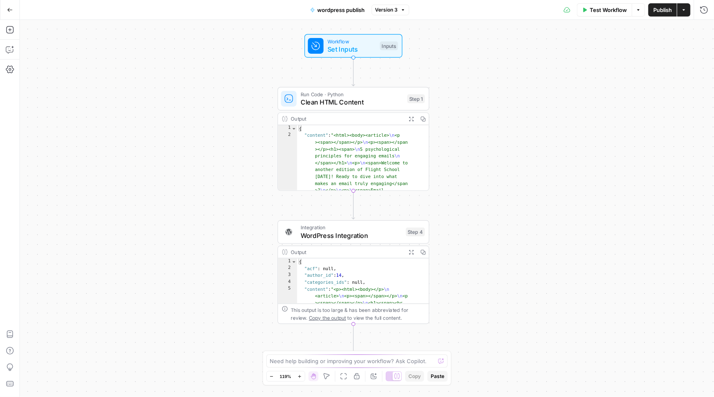
drag, startPoint x: 495, startPoint y: 219, endPoint x: 495, endPoint y: 191, distance: 28.1
click at [495, 191] on div "Workflow Set Inputs Inputs Run Code · Python Clean HTML Content Step 1 Output E…" at bounding box center [367, 208] width 694 height 377
click at [8, 7] on icon "button" at bounding box center [10, 10] width 6 height 6
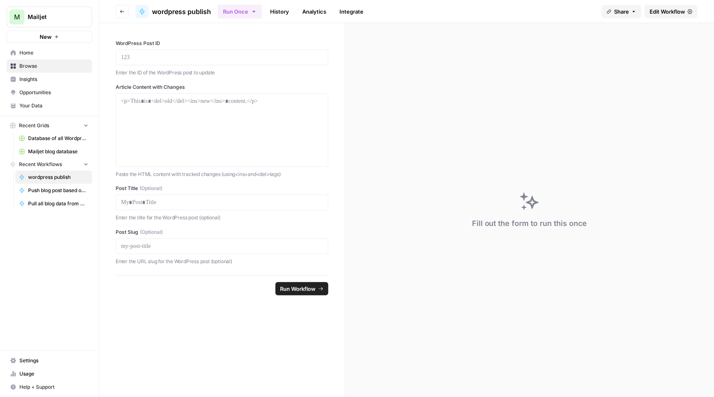
click at [122, 19] on header "Go back wordpress publish Run Once History Analytics Integrate Share Edit Workf…" at bounding box center [406, 11] width 615 height 23
click at [123, 10] on icon "button" at bounding box center [122, 11] width 5 height 5
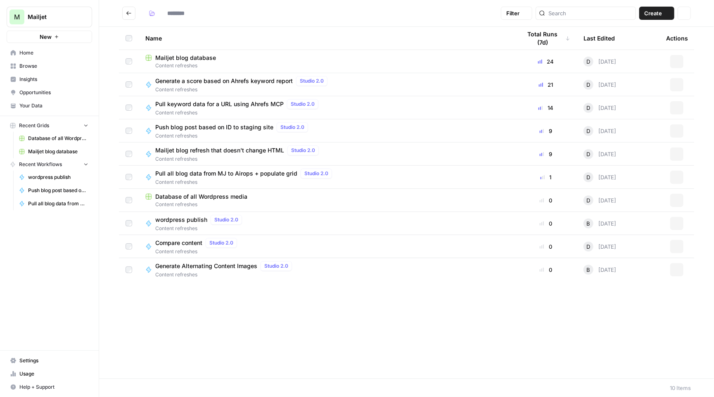
type input "**********"
click at [124, 224] on td at bounding box center [129, 223] width 20 height 23
click at [678, 219] on button "Actions" at bounding box center [676, 223] width 13 height 13
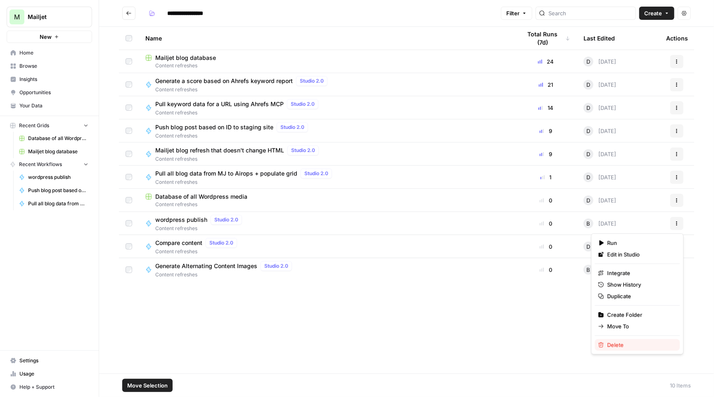
click at [635, 345] on span "Delete" at bounding box center [641, 345] width 66 height 8
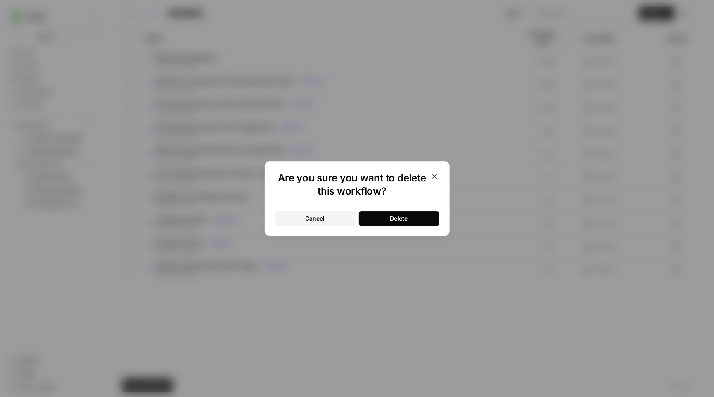
click at [415, 214] on button "Delete" at bounding box center [399, 218] width 81 height 15
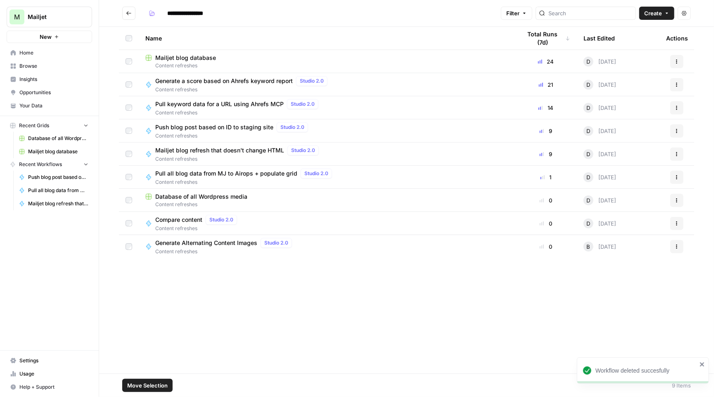
click at [180, 221] on span "Compare content" at bounding box center [178, 220] width 47 height 8
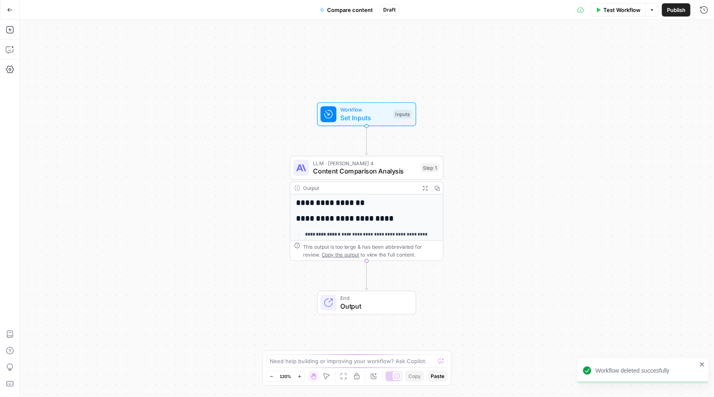
click at [346, 7] on span "Compare content" at bounding box center [350, 10] width 46 height 8
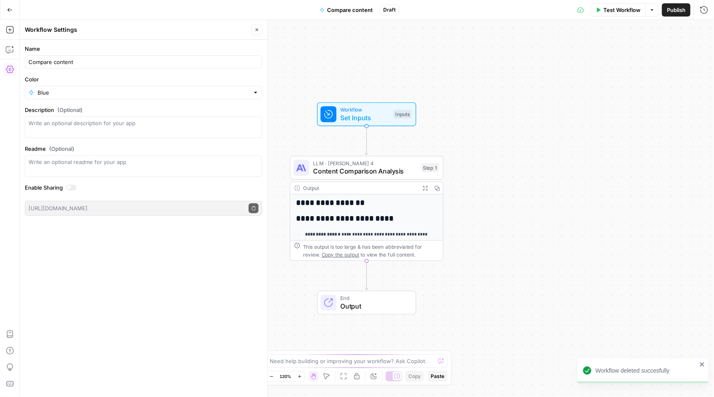
click at [75, 56] on div "Compare content" at bounding box center [144, 61] width 238 height 13
type input "Compare content and score improvement"
click at [323, 70] on div "**********" at bounding box center [367, 208] width 694 height 377
click at [12, 9] on icon "button" at bounding box center [10, 10] width 6 height 6
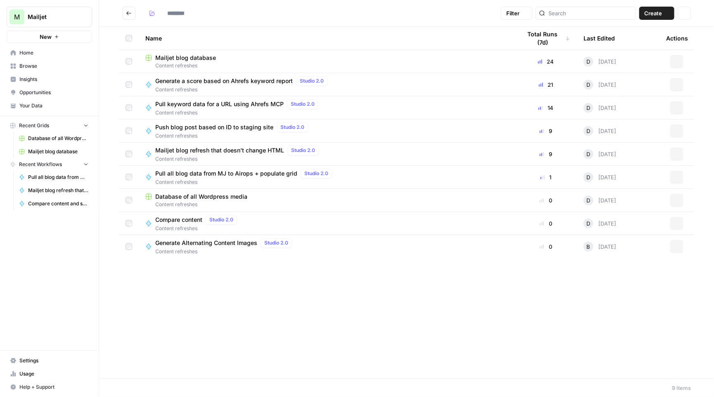
type input "**********"
click at [210, 242] on span "Generate Alternating Content Images" at bounding box center [206, 243] width 102 height 8
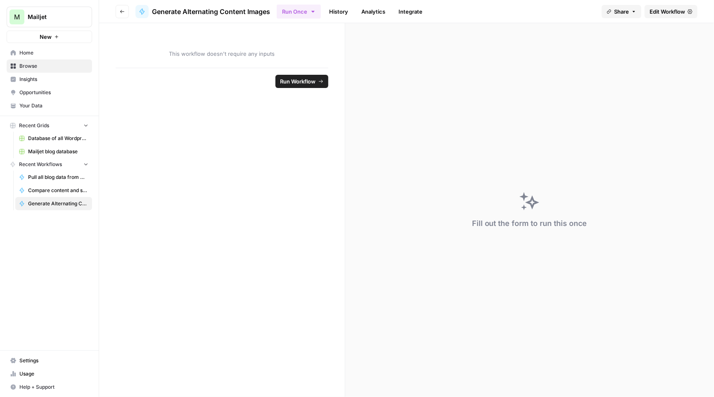
click at [671, 11] on span "Edit Workflow" at bounding box center [668, 11] width 36 height 8
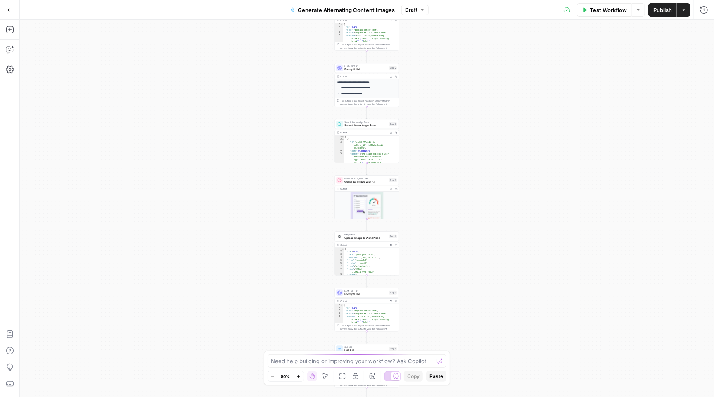
click at [331, 8] on span "Generate Alternating Content Images" at bounding box center [346, 10] width 97 height 8
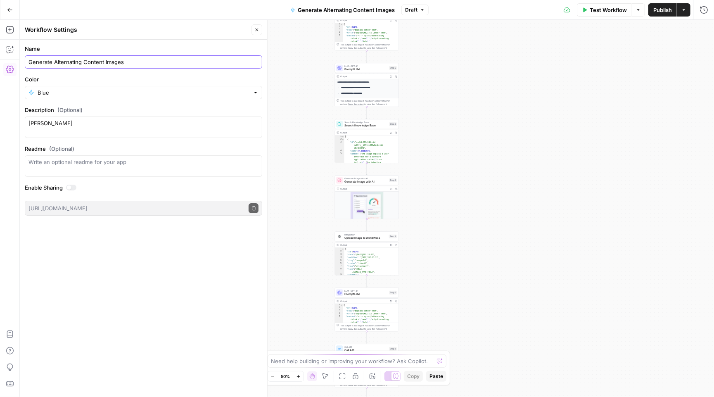
click at [53, 62] on input "Generate Alternating Content Images" at bounding box center [144, 62] width 230 height 8
type input "Generate alternating content images as a test"
click at [10, 11] on icon "button" at bounding box center [10, 10] width 6 height 6
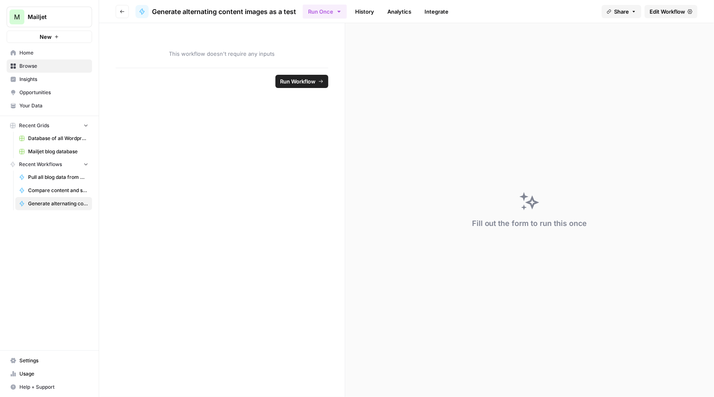
click at [116, 10] on button "Go back" at bounding box center [122, 11] width 13 height 13
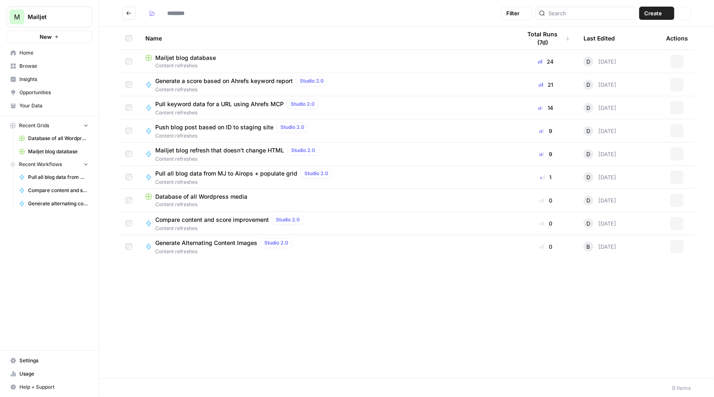
type input "**********"
click at [125, 13] on button "Go back" at bounding box center [128, 13] width 13 height 13
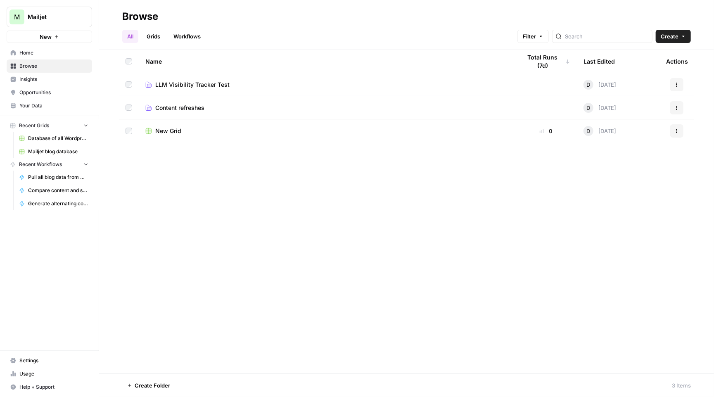
click at [185, 105] on span "Content refreshes" at bounding box center [179, 108] width 49 height 8
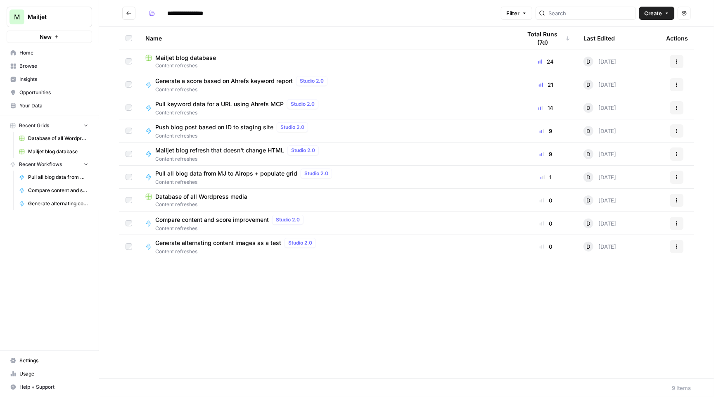
click at [189, 16] on input "**********" at bounding box center [193, 13] width 58 height 13
click at [180, 12] on input "**********" at bounding box center [193, 13] width 58 height 13
type input "**********"
click at [131, 11] on icon "Go back" at bounding box center [129, 13] width 6 height 6
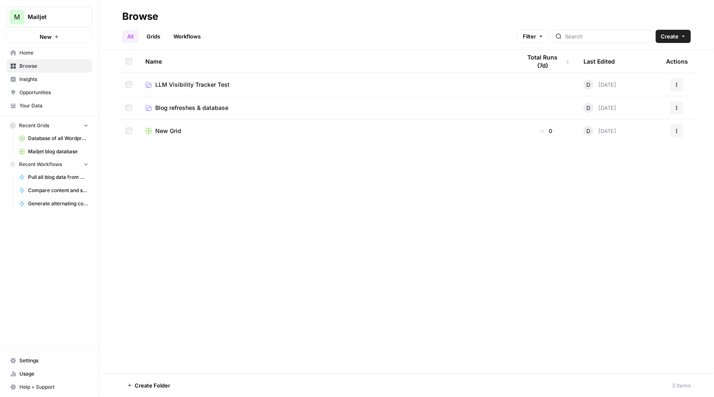
click at [172, 133] on span "New Grid" at bounding box center [168, 131] width 26 height 8
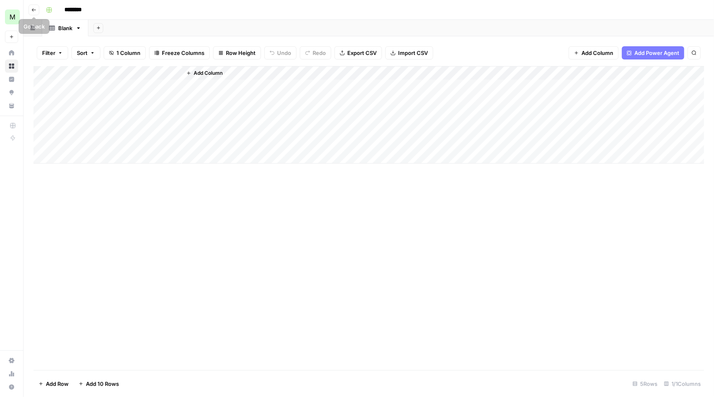
click at [29, 11] on button "Go back" at bounding box center [34, 10] width 11 height 11
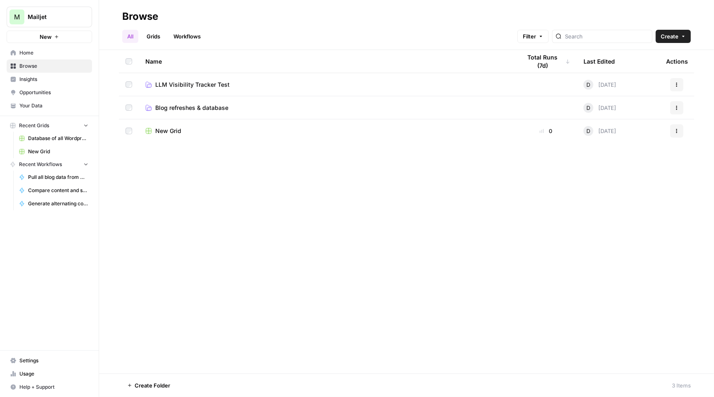
click at [679, 131] on icon "button" at bounding box center [677, 130] width 5 height 5
click at [622, 200] on span "Delete" at bounding box center [641, 199] width 66 height 8
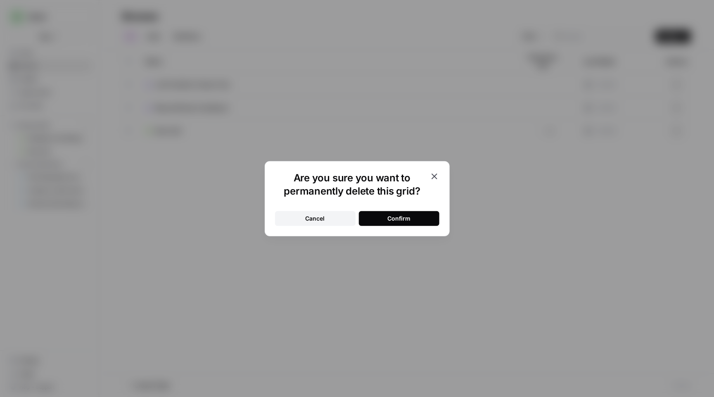
click at [399, 221] on div "Confirm" at bounding box center [398, 218] width 23 height 8
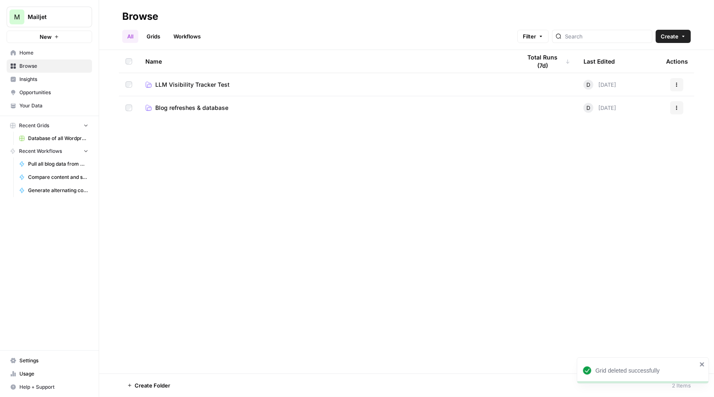
click at [47, 16] on span "Mailjet" at bounding box center [53, 17] width 50 height 8
click at [53, 73] on span "Sinch" at bounding box center [79, 75] width 109 height 8
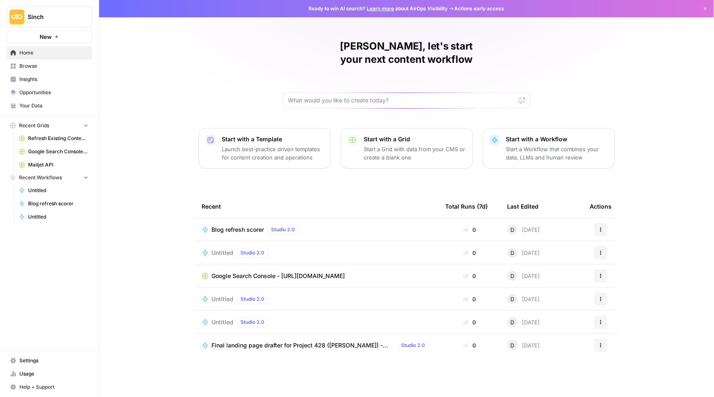
click at [37, 62] on link "Browse" at bounding box center [50, 65] width 86 height 13
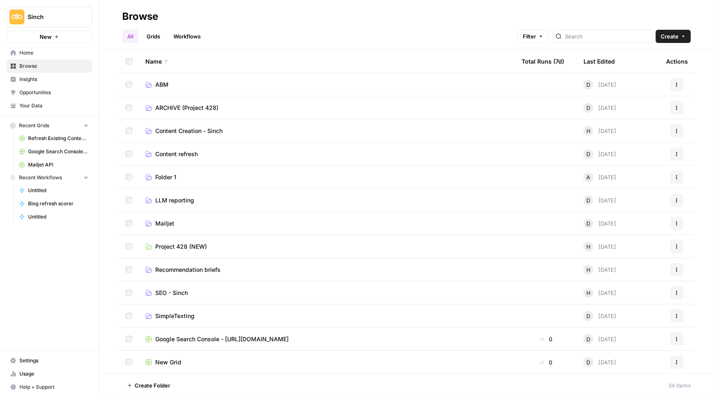
click at [608, 60] on div "Last Edited" at bounding box center [599, 61] width 31 height 23
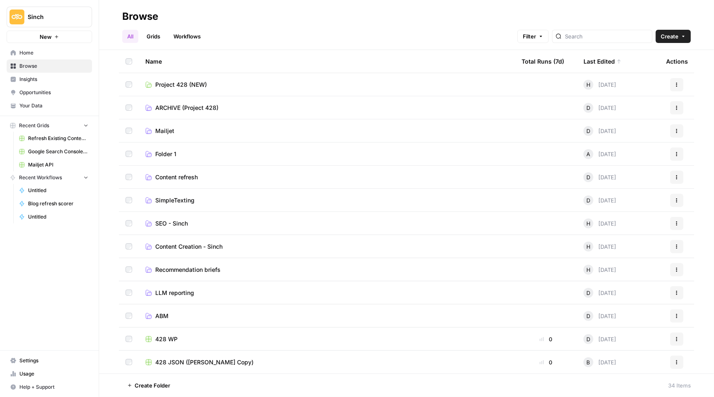
click at [610, 65] on div "Last Edited" at bounding box center [603, 61] width 38 height 23
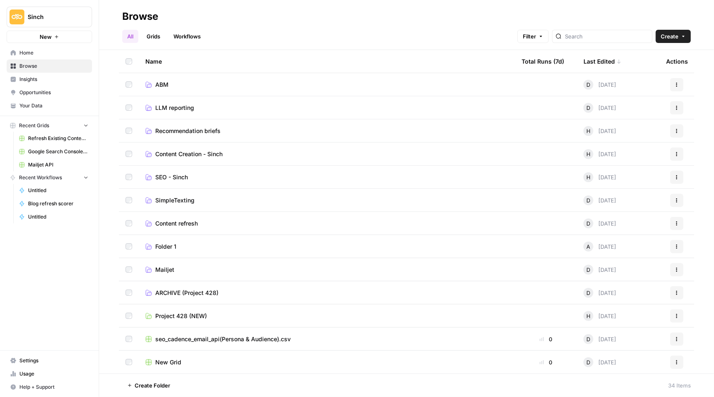
click at [610, 65] on div "Last Edited" at bounding box center [603, 61] width 38 height 23
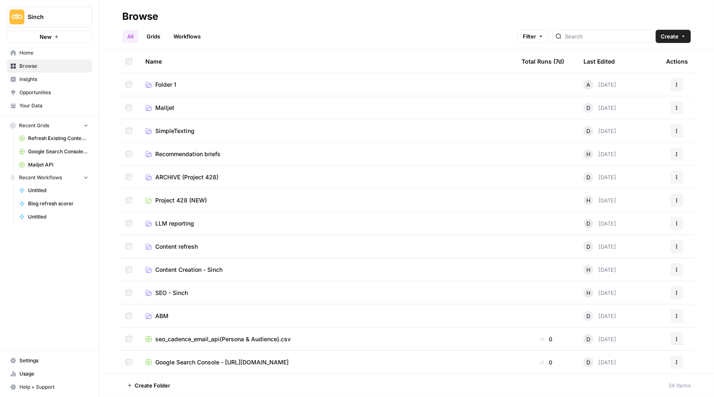
click at [610, 65] on div "Last Edited" at bounding box center [599, 61] width 31 height 23
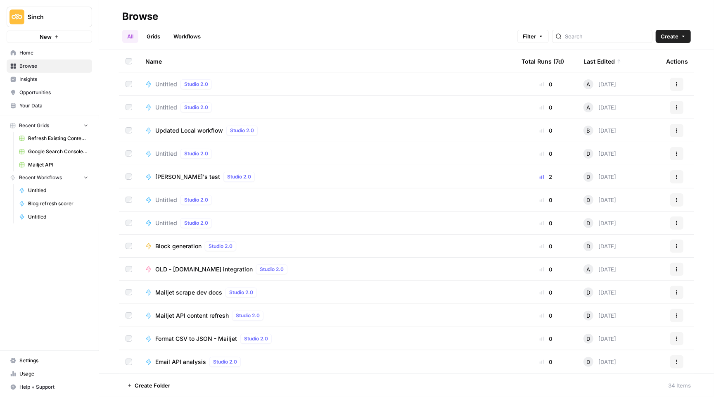
scroll to position [486, 0]
click at [128, 332] on td at bounding box center [129, 338] width 20 height 23
click at [133, 312] on td at bounding box center [129, 315] width 20 height 23
click at [128, 299] on td at bounding box center [129, 292] width 20 height 23
click at [211, 385] on span "More Options" at bounding box center [211, 385] width 0 height 0
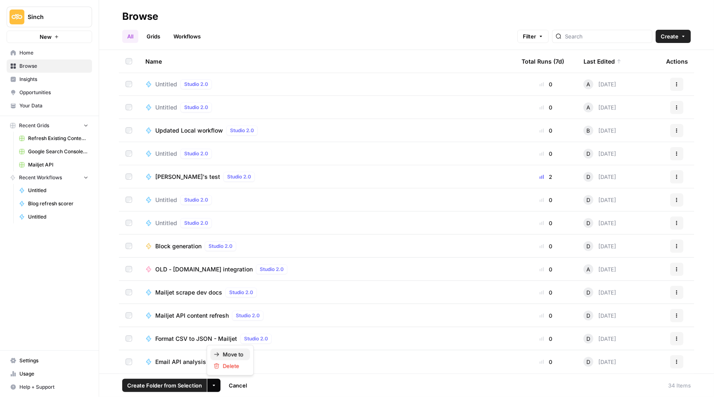
click at [226, 356] on span "Move to" at bounding box center [233, 354] width 21 height 8
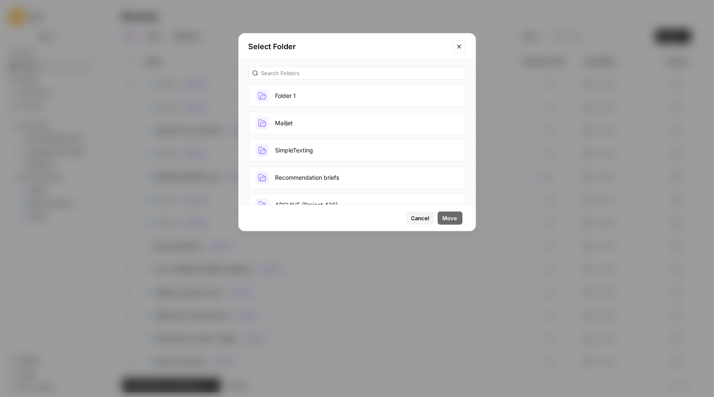
click at [304, 126] on button "Mailjet" at bounding box center [357, 123] width 217 height 22
click at [450, 226] on div "Cancel Move" at bounding box center [357, 218] width 237 height 26
click at [450, 219] on span "Move" at bounding box center [450, 218] width 15 height 8
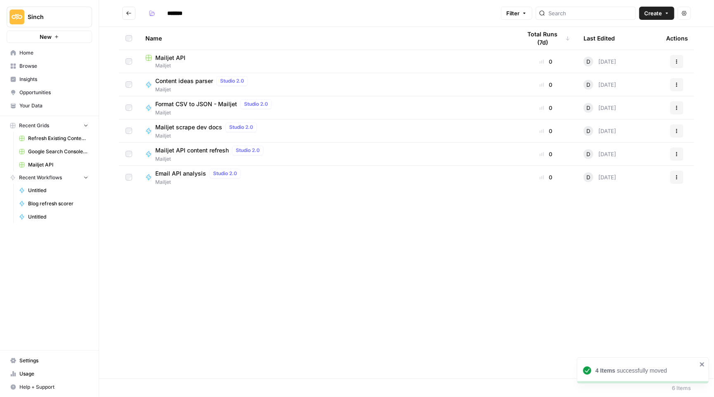
click at [131, 11] on icon "Go back" at bounding box center [129, 13] width 6 height 6
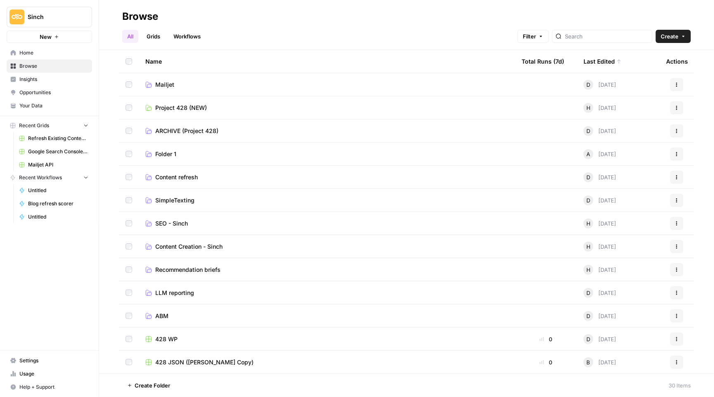
click at [155, 381] on span "Create Folder" at bounding box center [153, 385] width 36 height 8
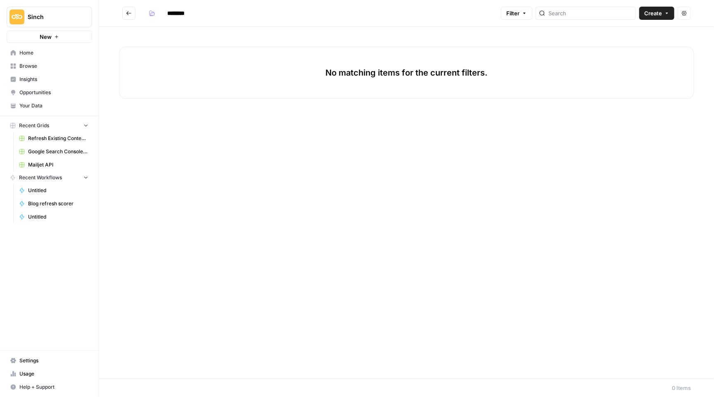
click at [173, 15] on input "********" at bounding box center [187, 13] width 46 height 13
type input "**********"
click at [133, 13] on button "Go back" at bounding box center [128, 13] width 13 height 13
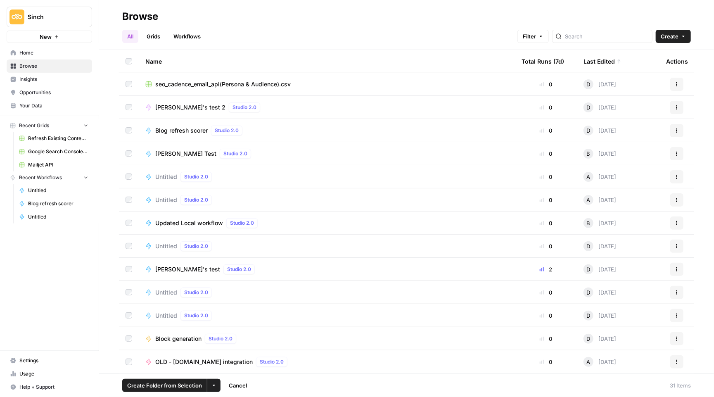
click at [129, 183] on td at bounding box center [129, 176] width 20 height 23
click at [129, 171] on td at bounding box center [129, 176] width 20 height 23
click at [216, 384] on button "More Options" at bounding box center [213, 385] width 13 height 13
click at [231, 357] on span "Move to" at bounding box center [233, 354] width 21 height 8
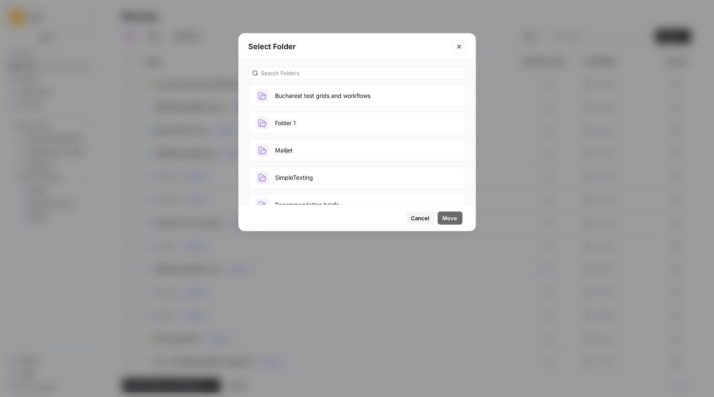
scroll to position [0, 0]
click at [323, 98] on button "Bucharest test grids and workflows" at bounding box center [357, 95] width 217 height 22
click at [448, 219] on span "Move" at bounding box center [450, 218] width 15 height 8
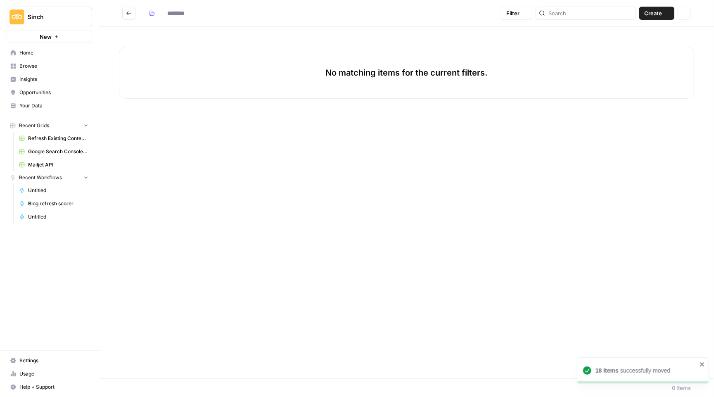
type input "**********"
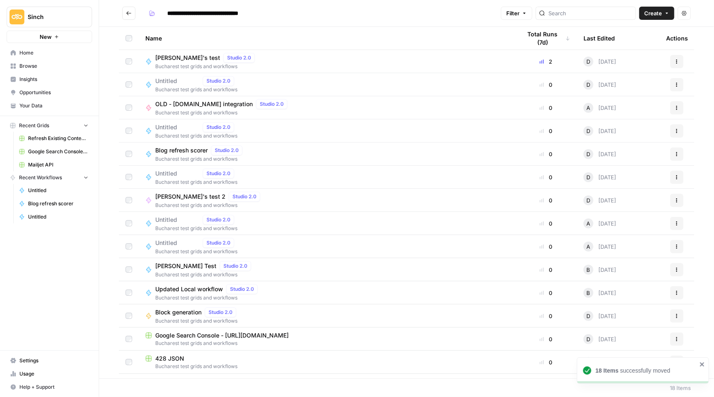
click at [127, 14] on icon "Go back" at bounding box center [129, 13] width 6 height 6
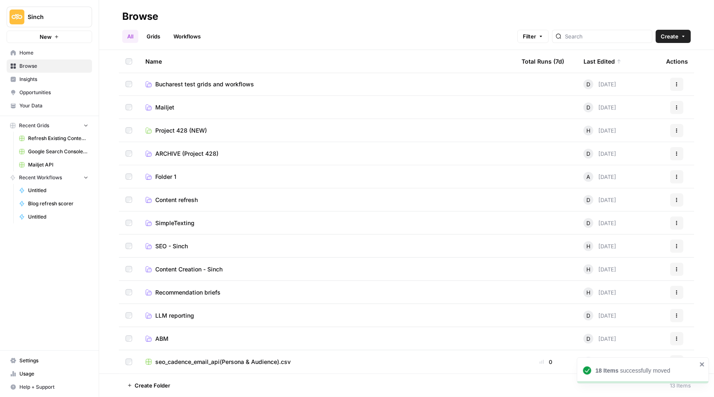
scroll to position [0, 0]
click at [189, 366] on td "seo_cadence_email_api(Persona & Audience).csv" at bounding box center [327, 361] width 376 height 23
click at [197, 364] on span "seo_cadence_email_api(Persona & Audience).csv" at bounding box center [222, 362] width 135 height 8
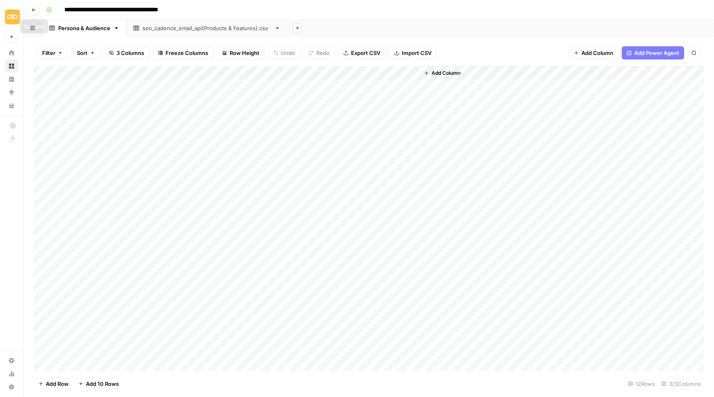
click at [32, 10] on icon "button" at bounding box center [34, 9] width 4 height 3
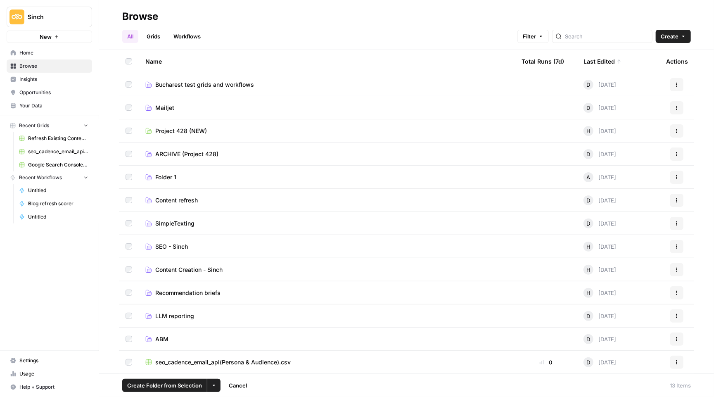
click at [211, 387] on icon "button" at bounding box center [213, 385] width 5 height 5
click at [227, 356] on span "Move to" at bounding box center [233, 354] width 21 height 8
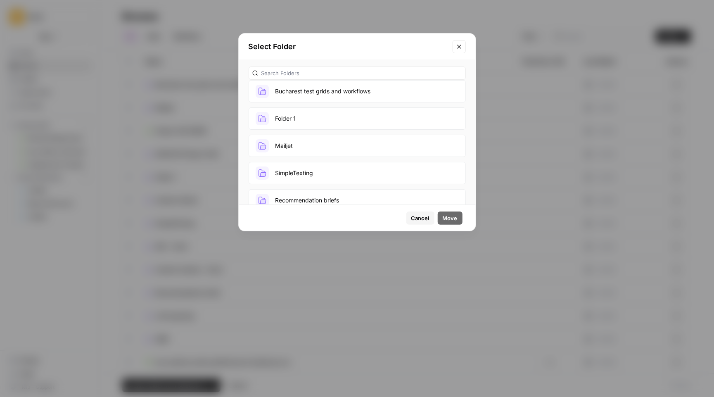
scroll to position [5, 0]
click at [331, 152] on button "Mailjet" at bounding box center [357, 145] width 217 height 22
click at [451, 217] on span "Move" at bounding box center [450, 218] width 15 height 8
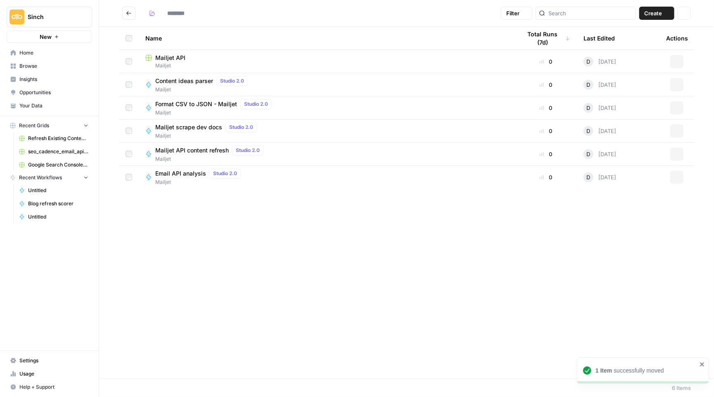
type input "*******"
click at [128, 13] on icon "Go back" at bounding box center [129, 13] width 6 height 6
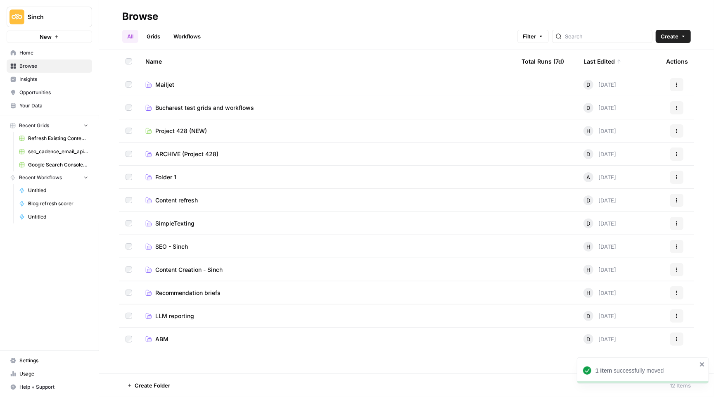
click at [177, 174] on link "Folder 1" at bounding box center [326, 177] width 363 height 8
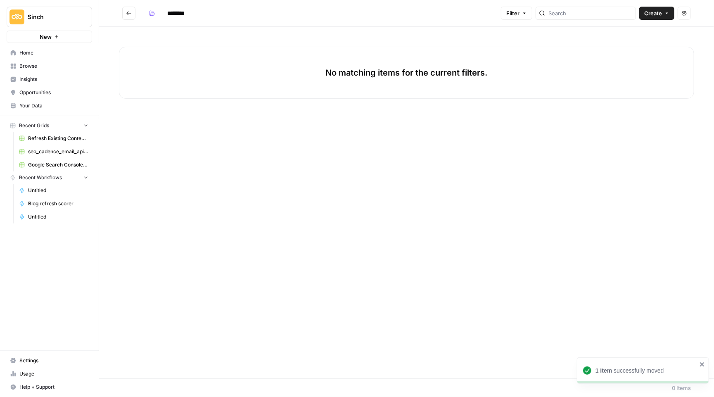
click at [127, 13] on icon "Go back" at bounding box center [128, 13] width 5 height 4
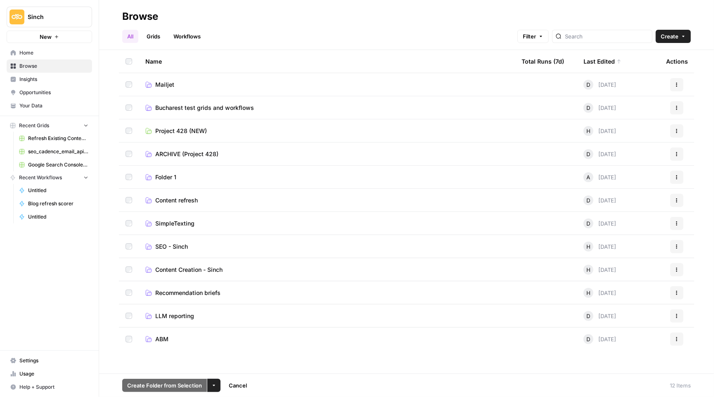
click at [679, 172] on button "Actions" at bounding box center [676, 177] width 13 height 13
click at [632, 208] on span "[PERSON_NAME]" at bounding box center [641, 208] width 66 height 8
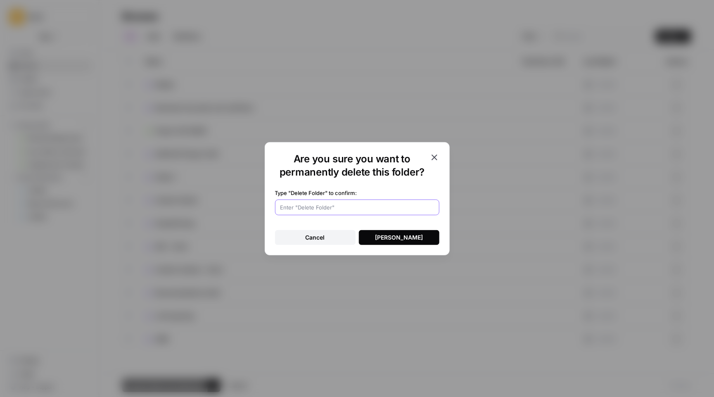
click at [368, 209] on input "Type "Delete Folder" to confirm:" at bounding box center [357, 207] width 154 height 8
type input "[PERSON_NAME]"
click at [405, 237] on div "[PERSON_NAME]" at bounding box center [399, 237] width 48 height 8
